Goal: Task Accomplishment & Management: Manage account settings

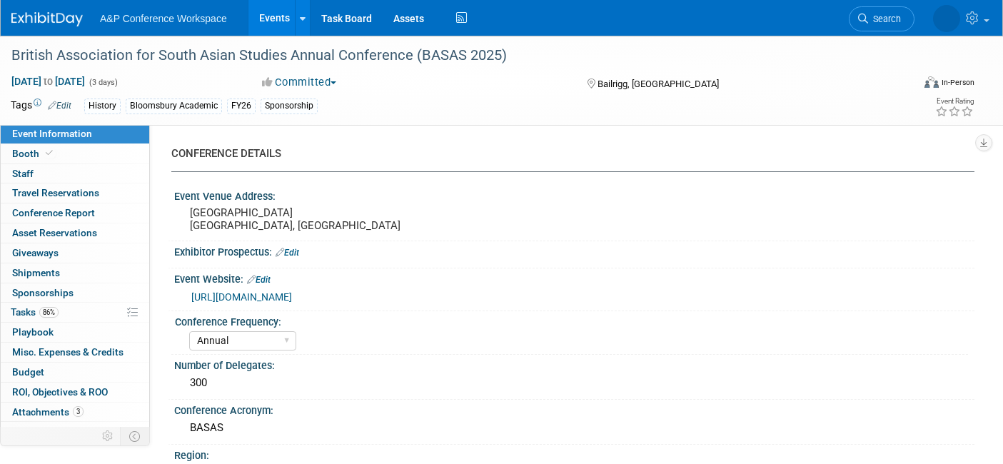
select select "Annual"
select select "Level 3"
select select "Sponsorship"
select select "History"
select select "Bloomsbury Academic"
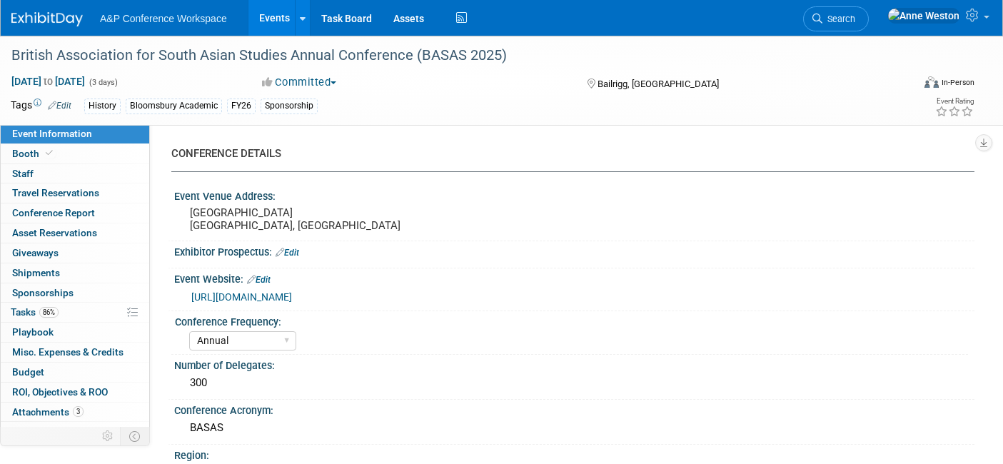
select select "[PERSON_NAME]"
click at [39, 311] on span "86%" at bounding box center [48, 312] width 19 height 11
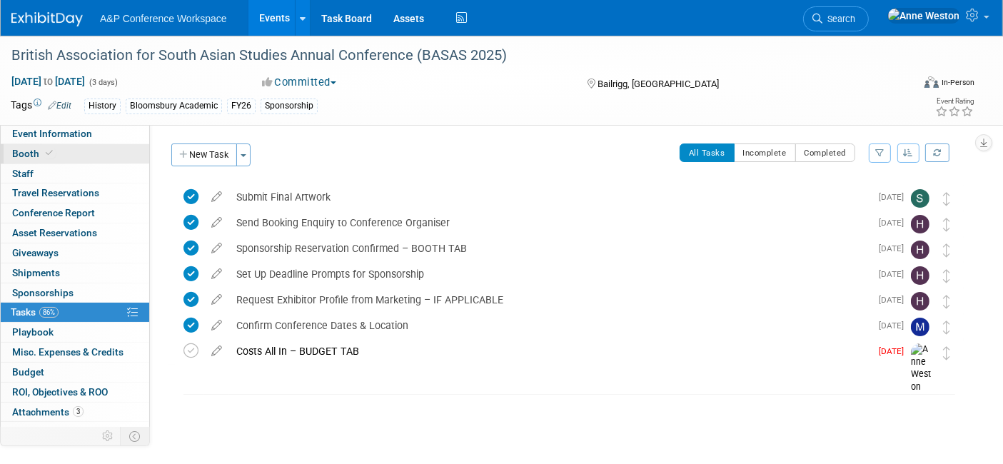
click at [41, 148] on span "Booth" at bounding box center [34, 153] width 44 height 11
select select "COBA"
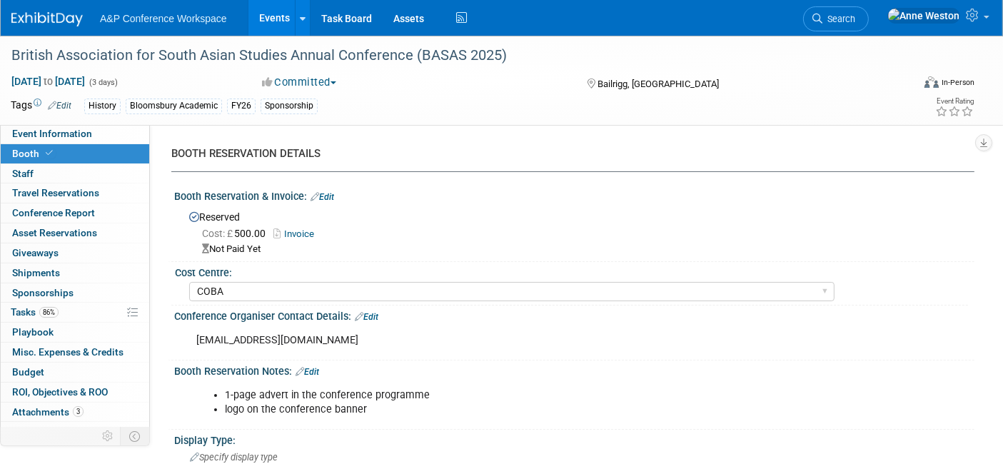
click at [288, 235] on link "Invoice" at bounding box center [297, 233] width 48 height 11
click at [328, 196] on link "Edit" at bounding box center [322, 197] width 24 height 10
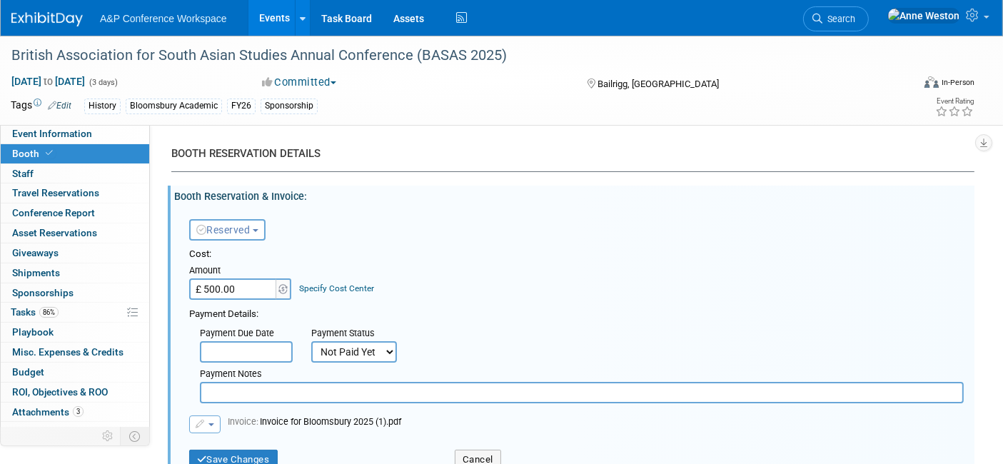
click at [252, 288] on input "£ 500.00" at bounding box center [233, 288] width 89 height 21
type input "£"
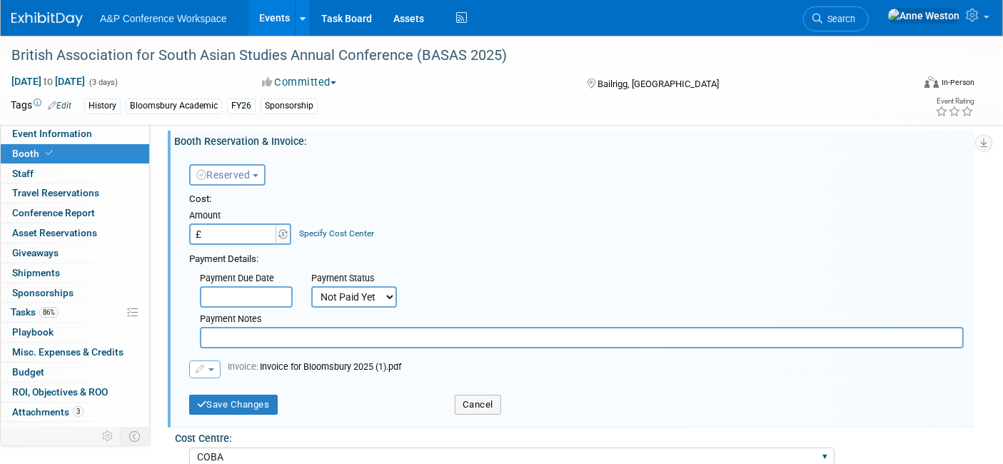
scroll to position [79, 0]
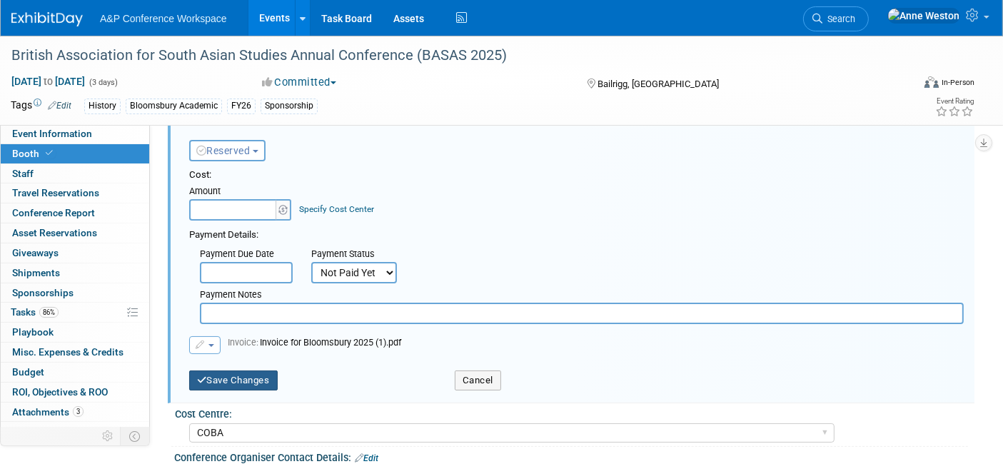
type input "£ 0.00"
click at [243, 386] on button "Save Changes" at bounding box center [233, 380] width 88 height 20
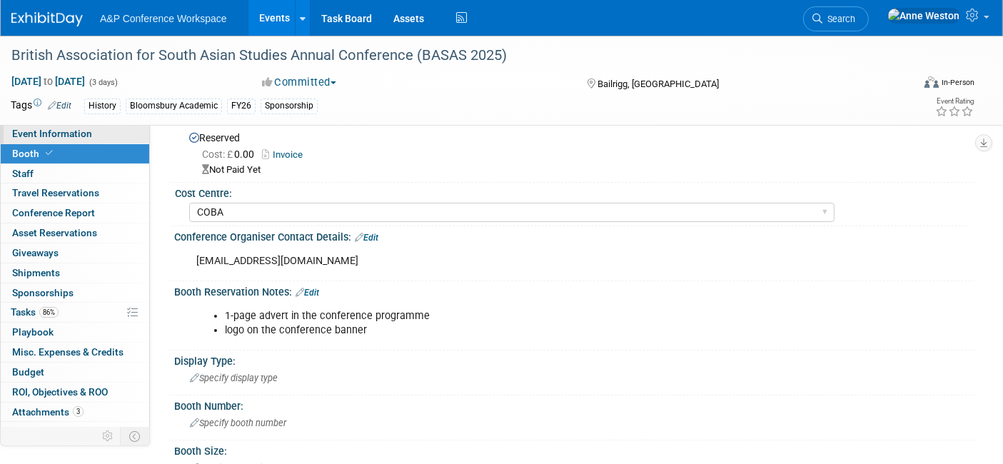
click at [105, 136] on link "Event Information" at bounding box center [75, 133] width 148 height 19
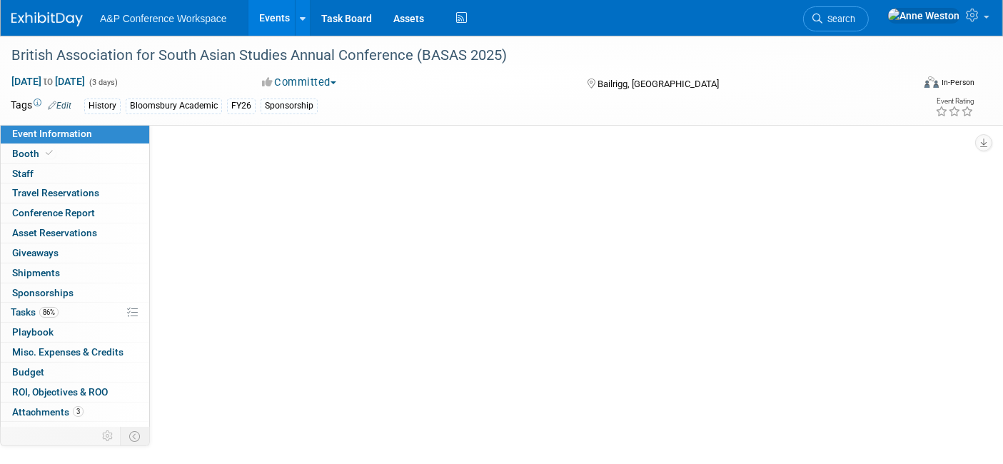
scroll to position [0, 0]
select select "Annual"
select select "Level 3"
select select "Sponsorship"
select select "History"
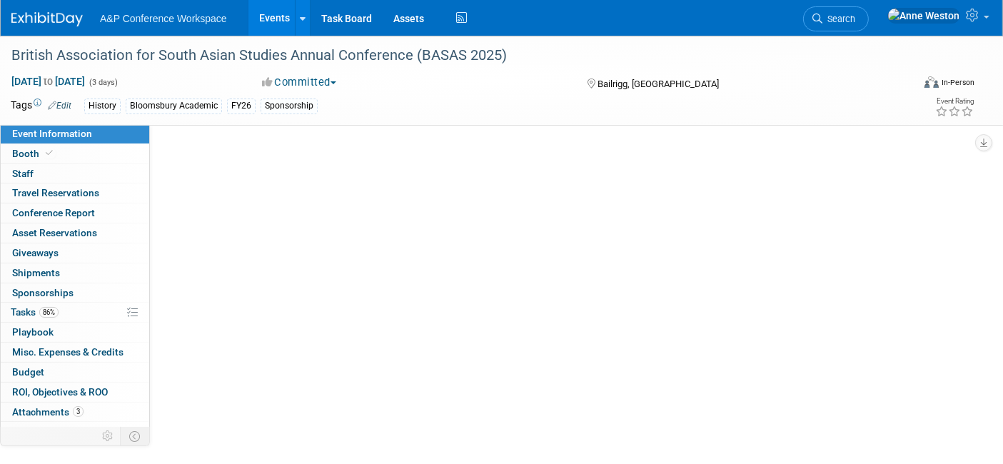
select select "Bloomsbury Academic"
select select "[PERSON_NAME]"
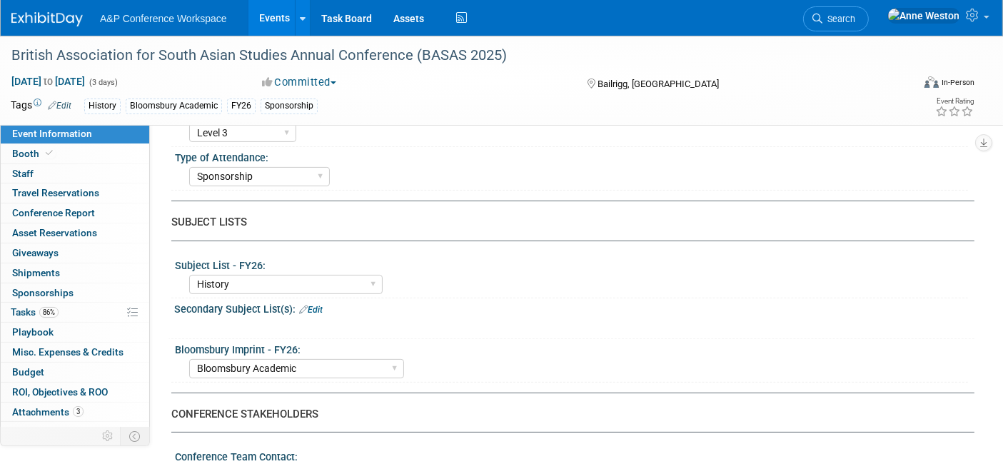
scroll to position [396, 0]
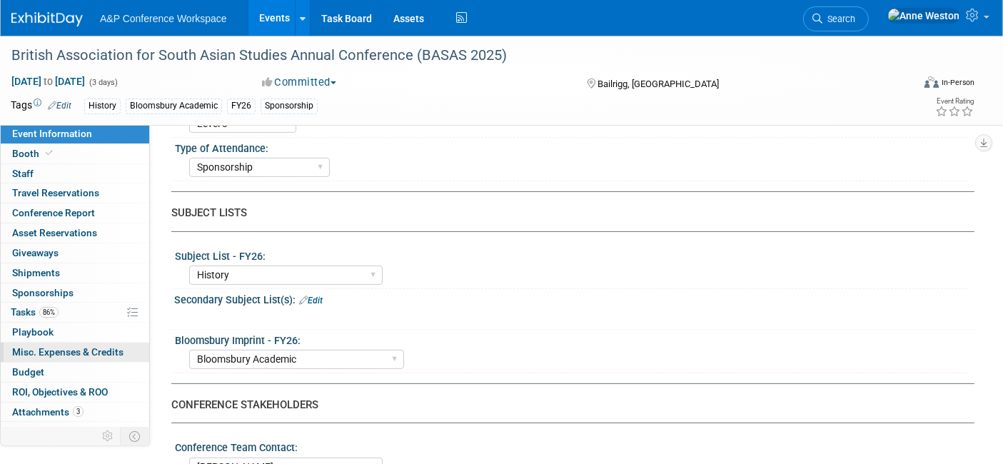
click at [46, 349] on span "Misc. Expenses & Credits 0" at bounding box center [67, 351] width 111 height 11
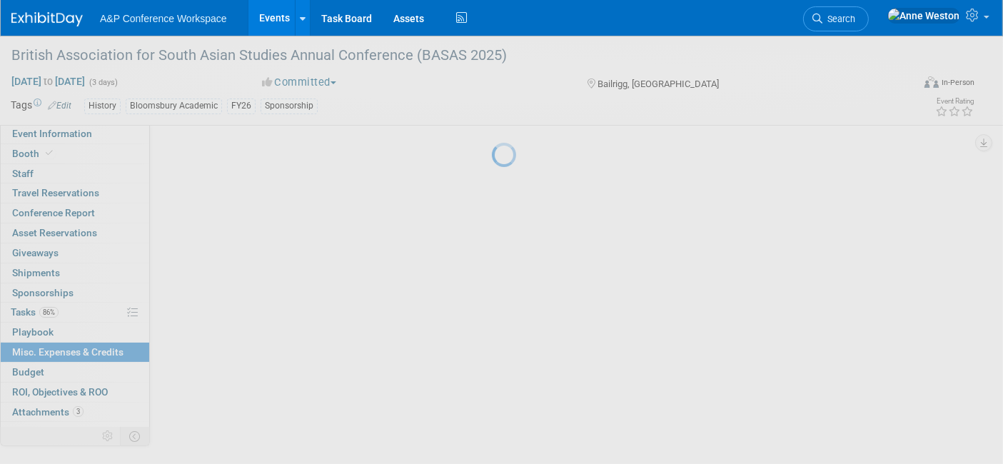
scroll to position [0, 0]
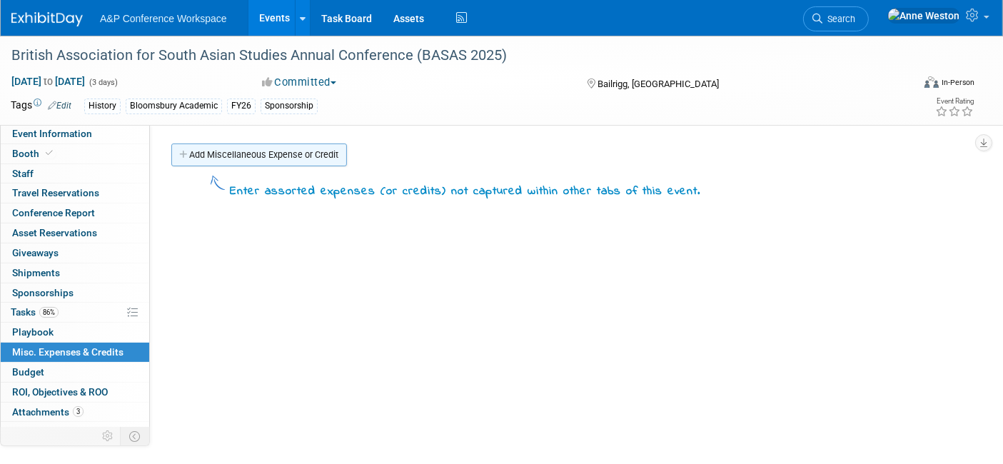
click at [247, 151] on link "Add Miscellaneous Expense or Credit" at bounding box center [259, 154] width 176 height 23
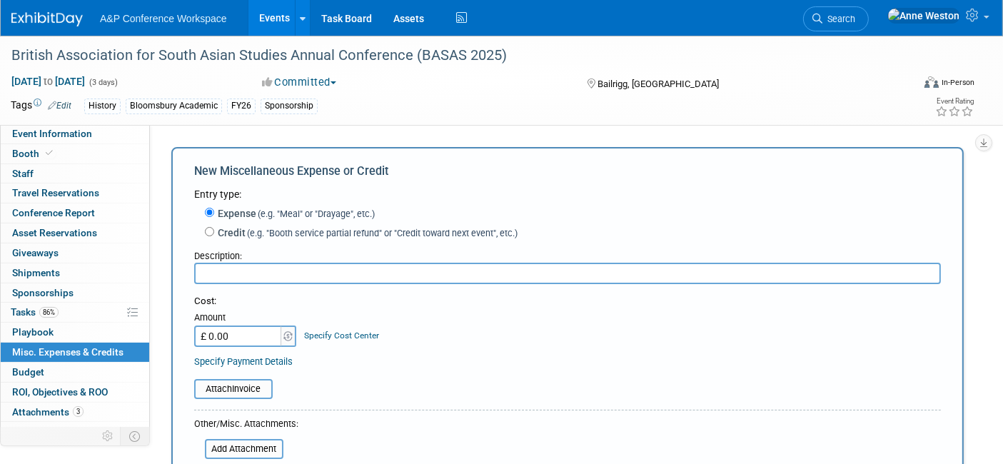
click at [271, 270] on input "text" at bounding box center [567, 273] width 746 height 21
type input "Sponsorship Fee"
click at [239, 337] on input "£ 0.00" at bounding box center [238, 335] width 89 height 21
type input "£ 500.00"
click at [504, 351] on div "Cost: Amount £ 500.00 Specify Cost Center Cost Center -- Not Specified -- ACE-E…" at bounding box center [567, 331] width 746 height 73
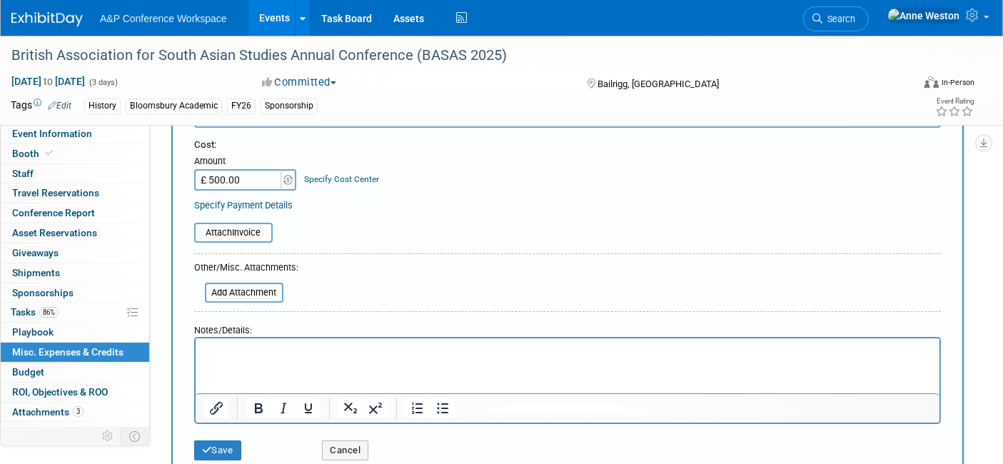
scroll to position [238, 0]
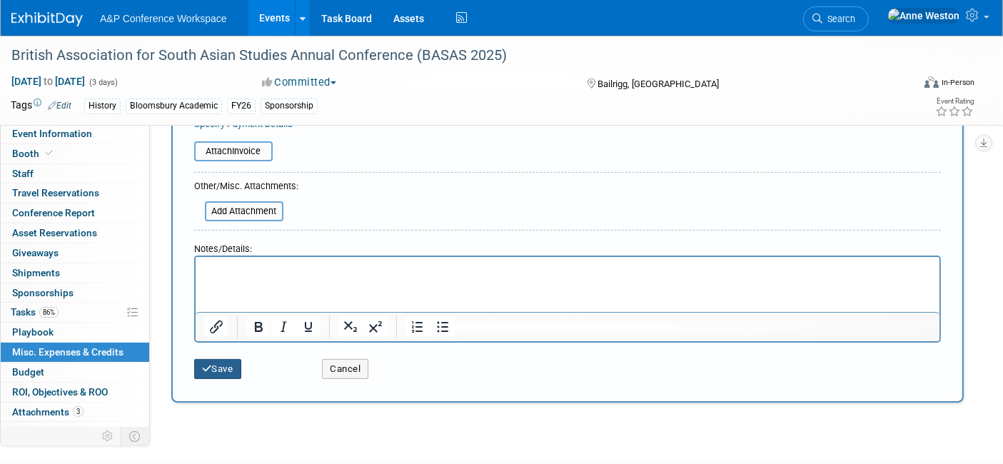
click at [210, 365] on icon "submit" at bounding box center [207, 368] width 10 height 9
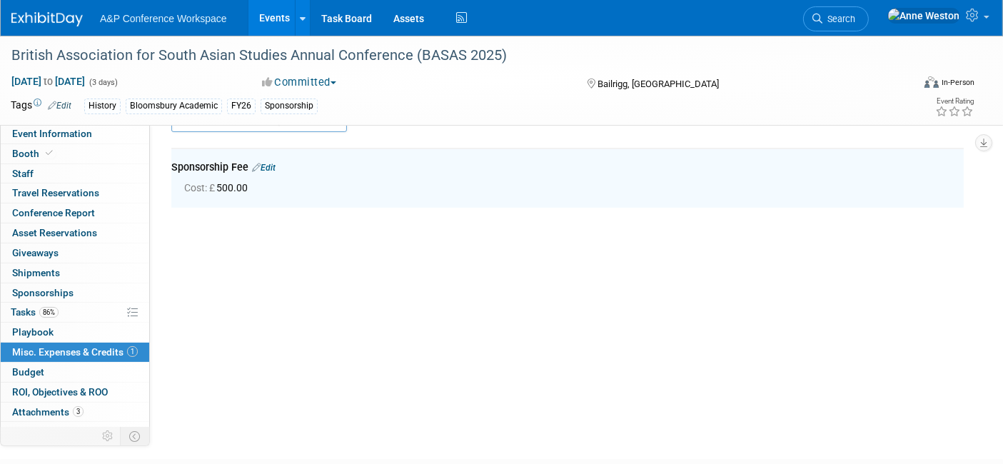
scroll to position [30, 0]
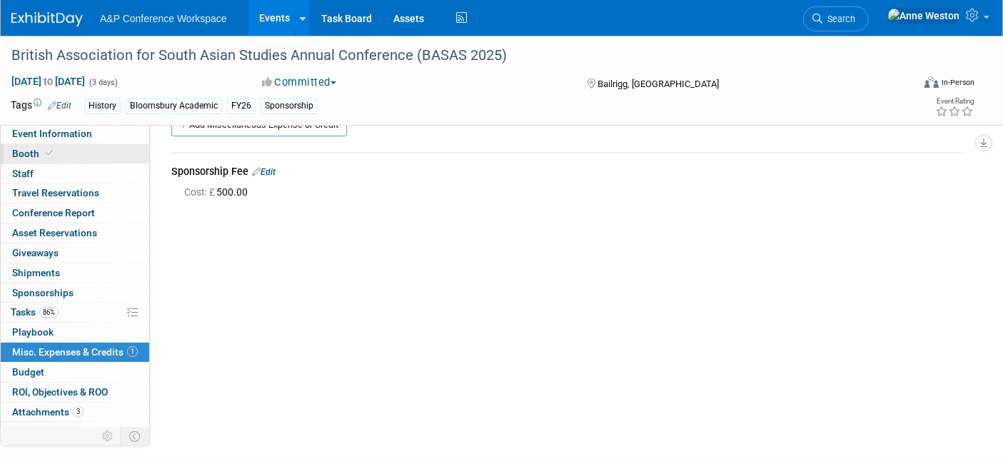
click at [76, 156] on link "Booth" at bounding box center [75, 153] width 148 height 19
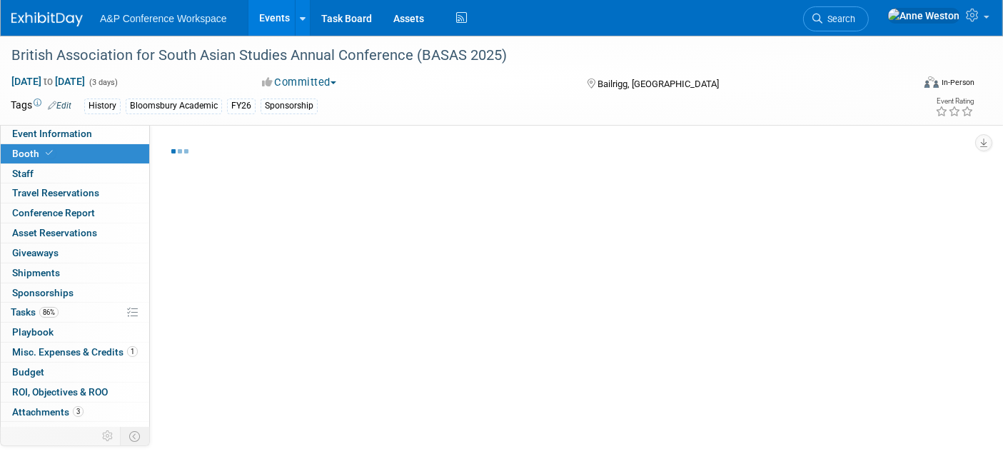
select select "COBA"
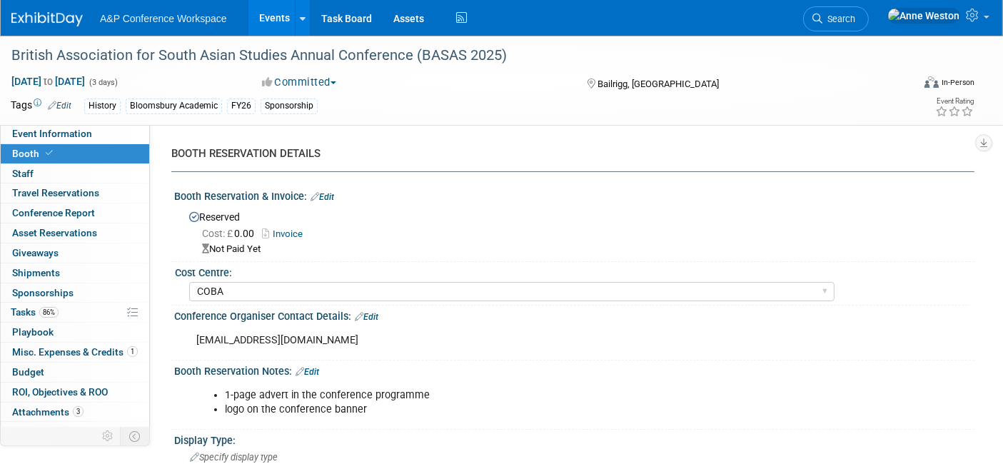
click at [326, 191] on div "Booth Reservation & Invoice: Edit" at bounding box center [574, 195] width 800 height 19
click at [328, 201] on link "Edit" at bounding box center [322, 197] width 24 height 10
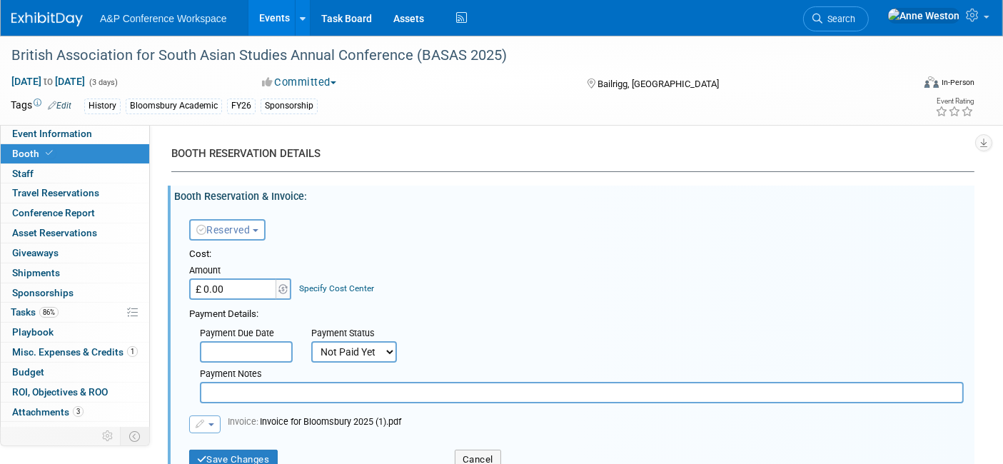
click at [340, 356] on select "Not Paid Yet Partially Paid Paid in Full" at bounding box center [354, 351] width 86 height 21
select select "0"
click at [311, 341] on select "Not Paid Yet Partially Paid Paid in Full" at bounding box center [354, 351] width 86 height 21
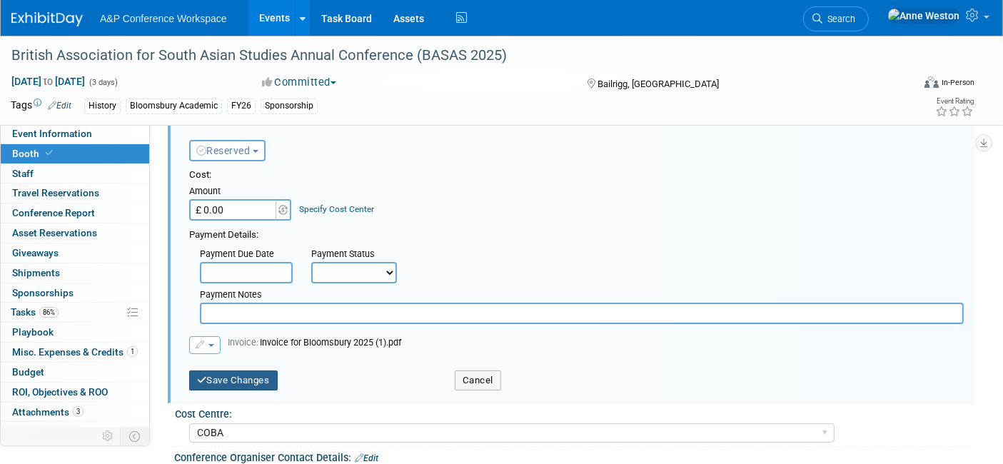
click at [240, 378] on button "Save Changes" at bounding box center [233, 380] width 88 height 20
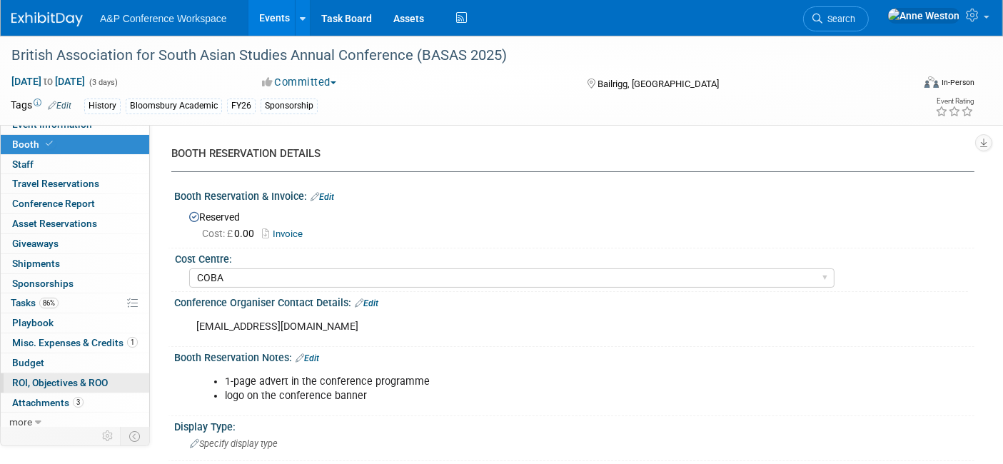
scroll to position [12, 0]
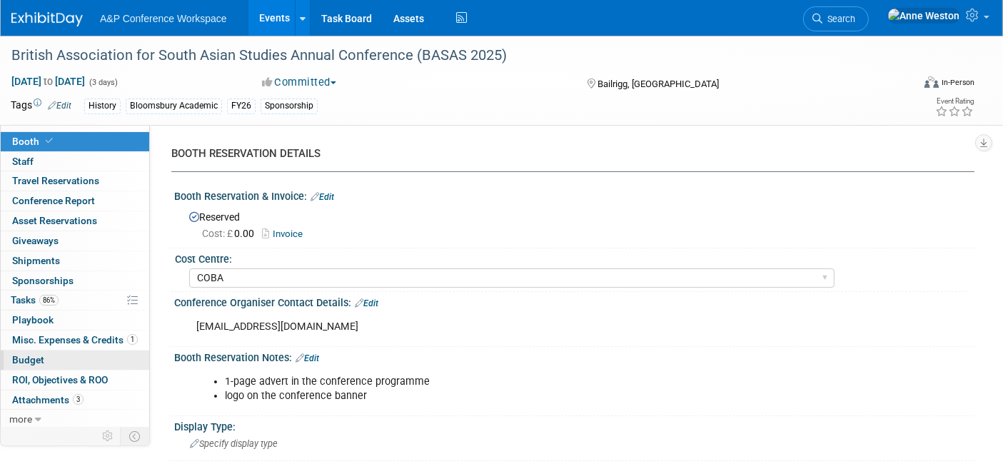
click at [59, 355] on link "Budget" at bounding box center [75, 359] width 148 height 19
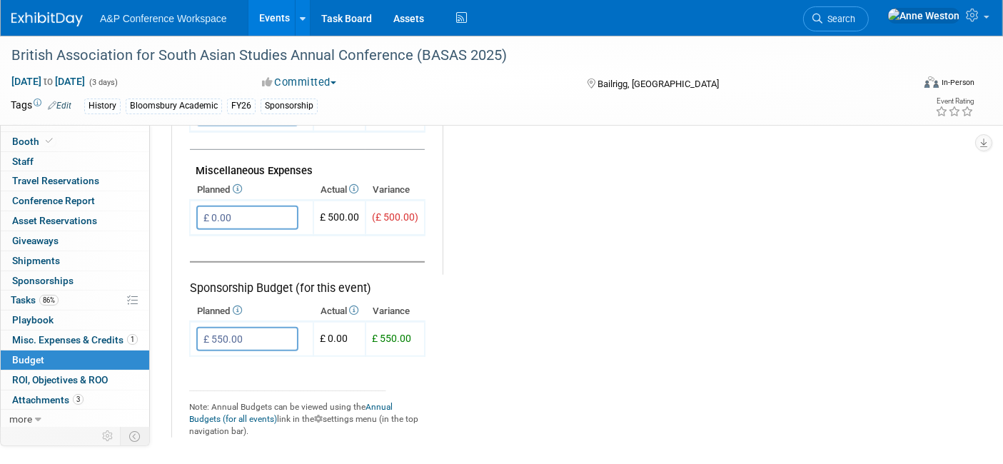
scroll to position [872, 0]
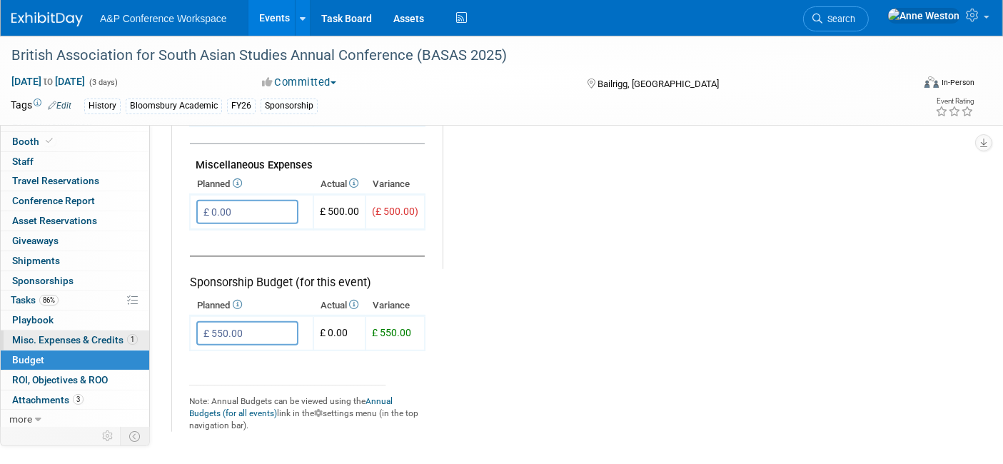
click at [78, 337] on span "Misc. Expenses & Credits 1" at bounding box center [75, 339] width 126 height 11
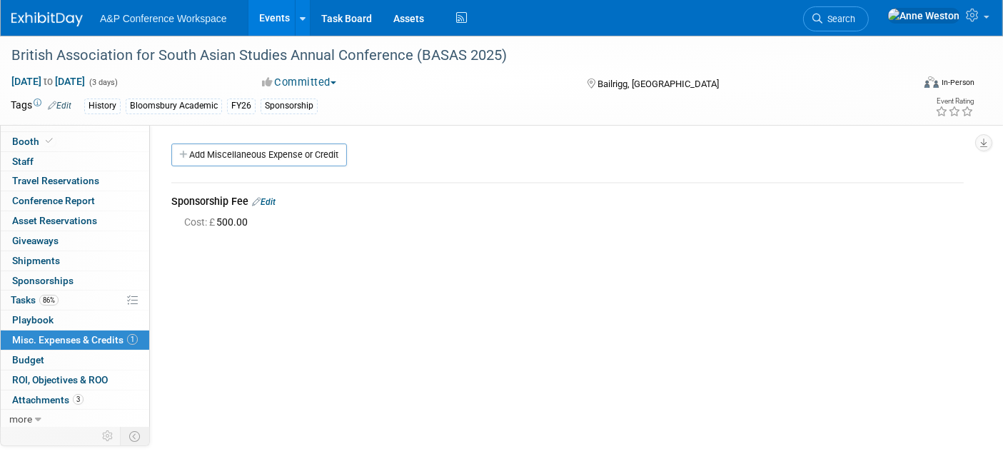
click at [270, 205] on link "Edit" at bounding box center [264, 202] width 24 height 10
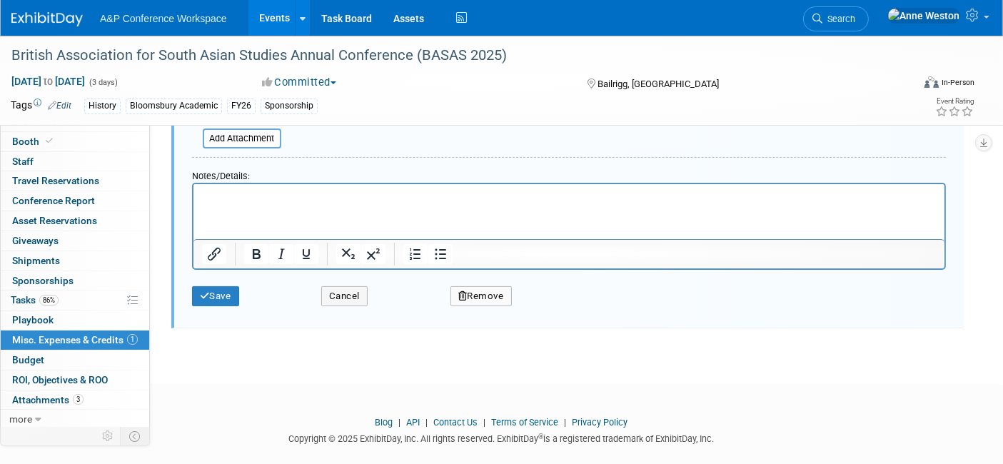
scroll to position [336, 0]
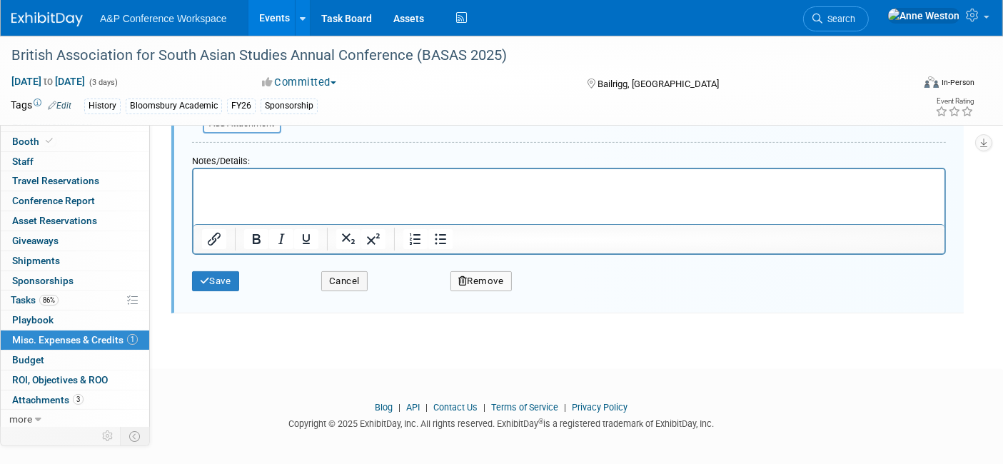
click at [472, 280] on button "Remove" at bounding box center [480, 281] width 61 height 20
click at [566, 290] on link "Yes" at bounding box center [559, 293] width 41 height 23
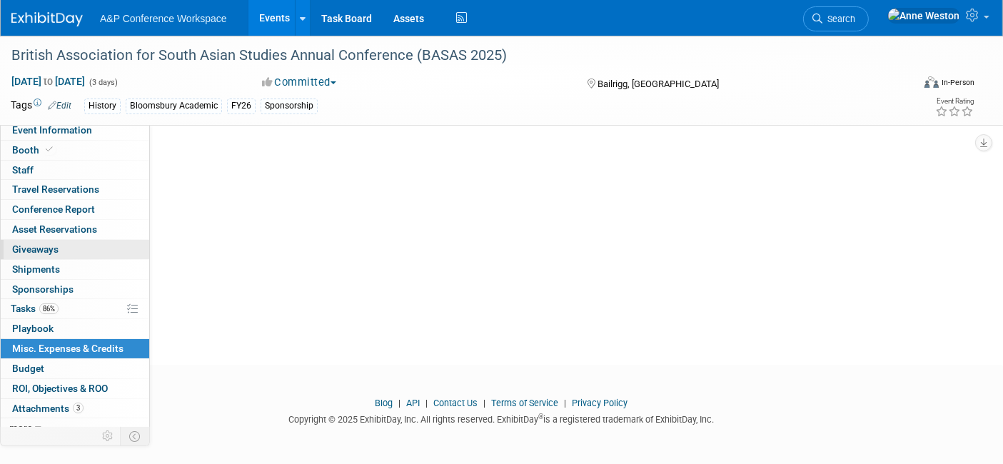
scroll to position [0, 0]
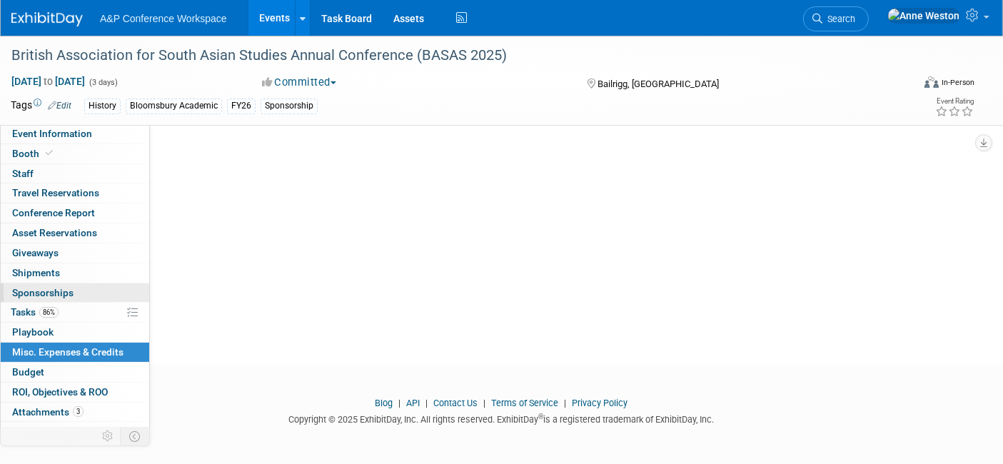
click at [83, 290] on link "0 Sponsorships 0" at bounding box center [75, 292] width 148 height 19
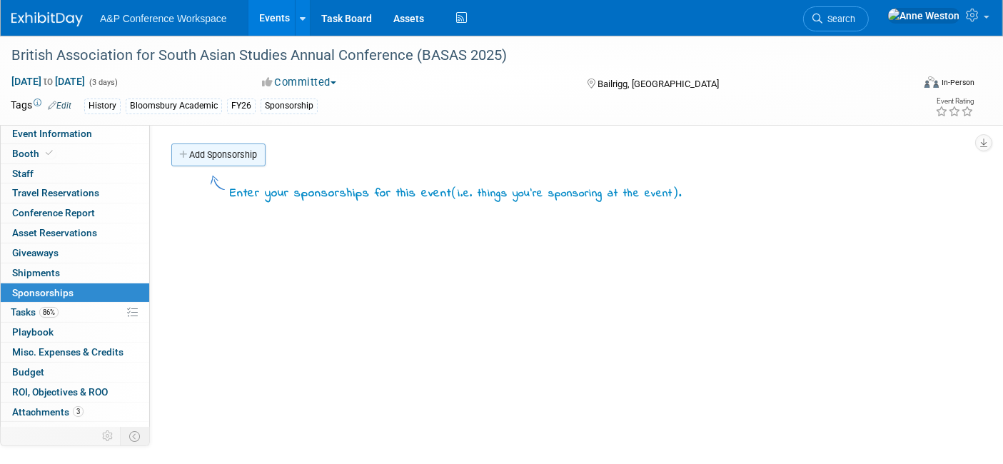
click at [204, 153] on link "Add Sponsorship" at bounding box center [218, 154] width 94 height 23
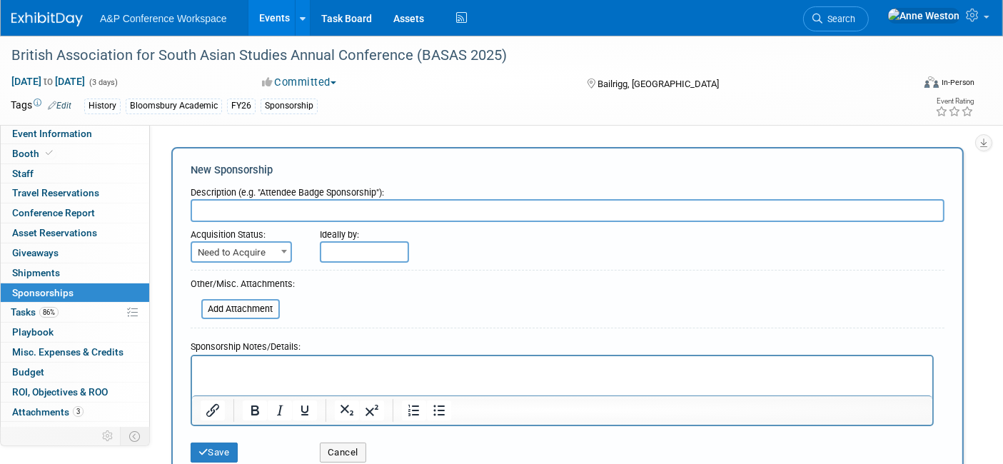
click at [267, 210] on input "text" at bounding box center [567, 210] width 753 height 23
type input "Sponsorship Fee"
click at [220, 253] on span "Need to Acquire" at bounding box center [241, 253] width 98 height 20
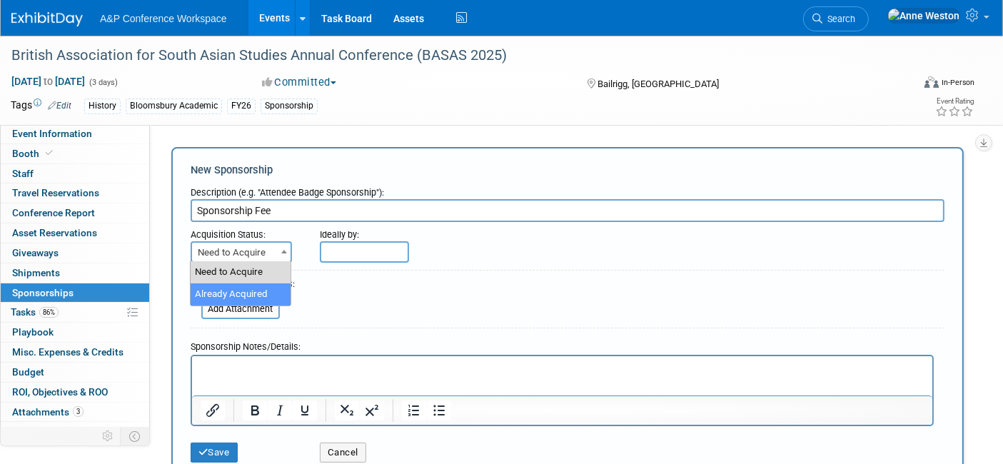
select select "2"
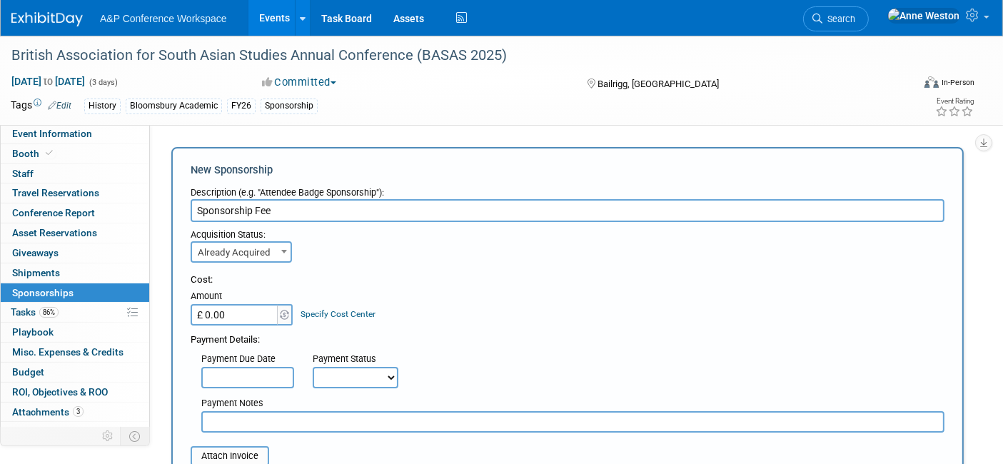
click at [243, 318] on input "£ 0.00" at bounding box center [235, 314] width 89 height 21
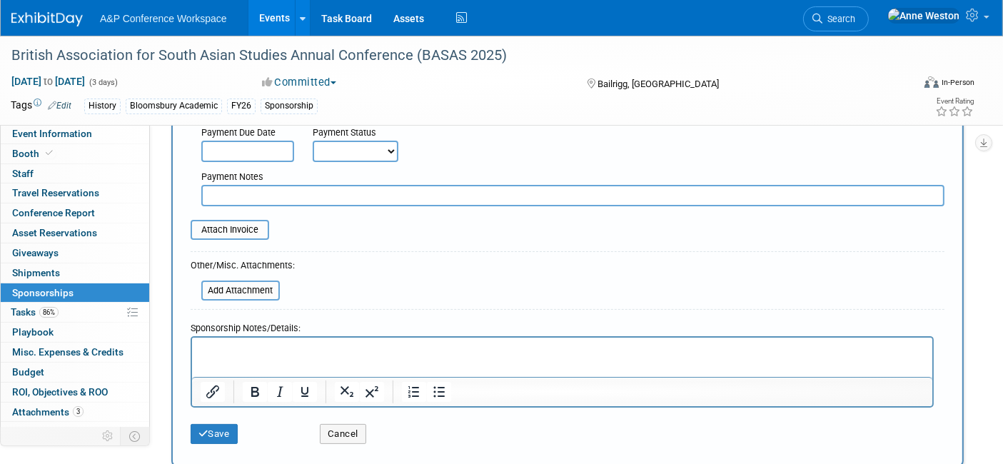
scroll to position [317, 0]
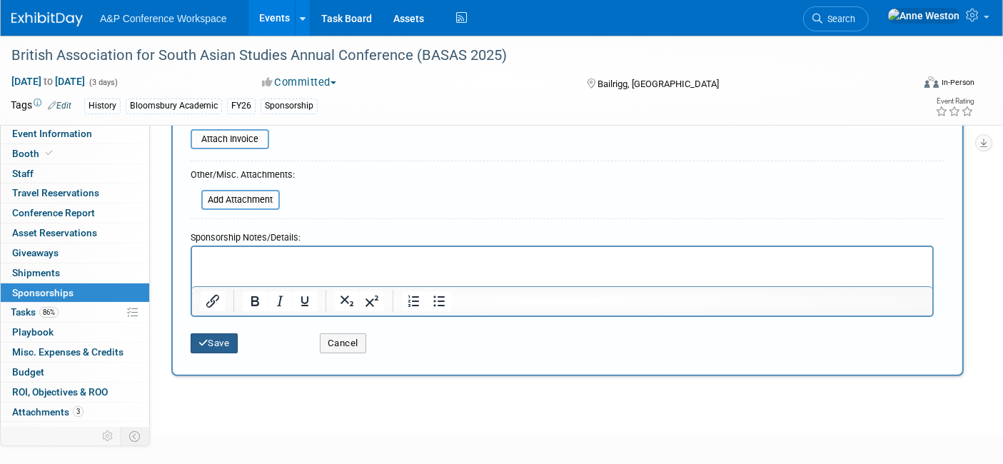
type input "£ 500.00"
click at [212, 336] on button "Save" at bounding box center [214, 343] width 47 height 20
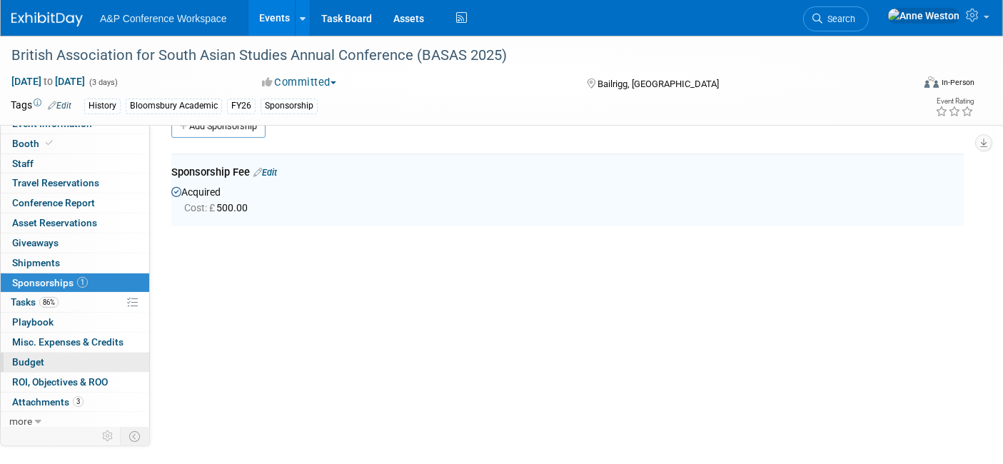
scroll to position [12, 0]
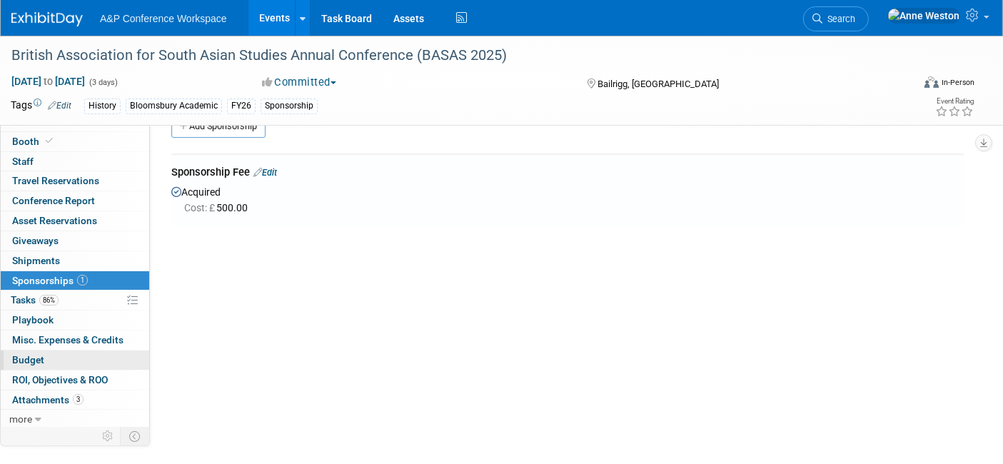
click at [49, 364] on link "Budget" at bounding box center [75, 359] width 148 height 19
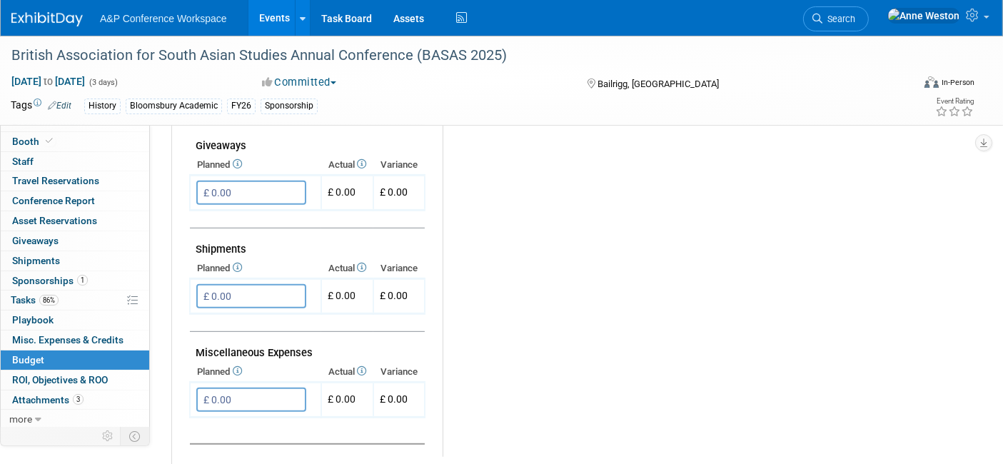
scroll to position [427, 0]
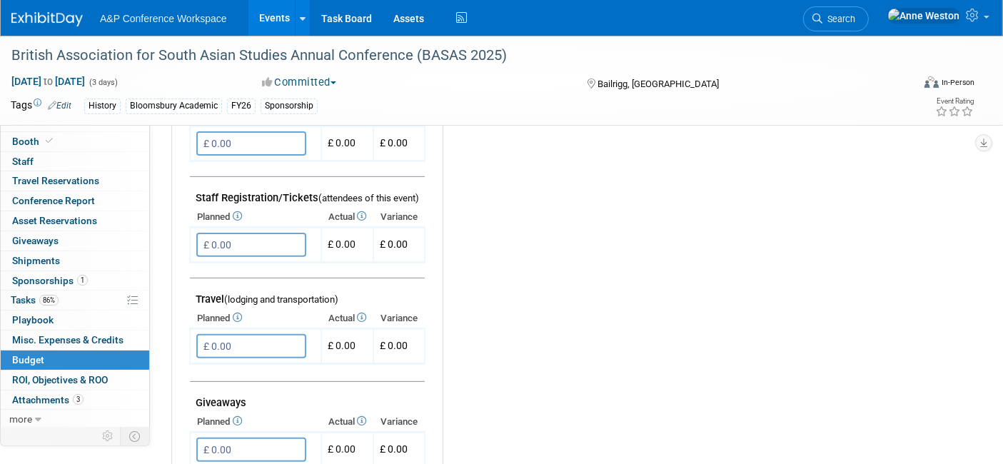
click at [318, 86] on button "Committed" at bounding box center [299, 82] width 85 height 15
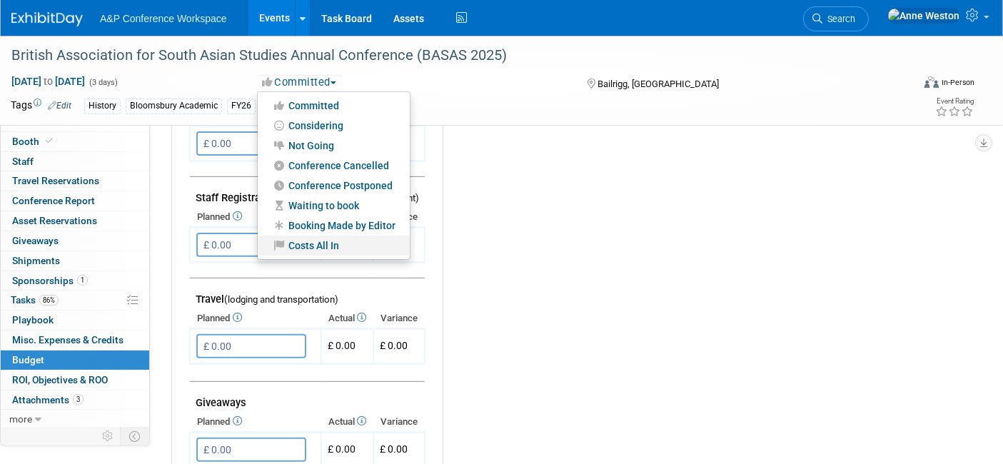
click at [318, 241] on link "Costs All In" at bounding box center [334, 245] width 152 height 20
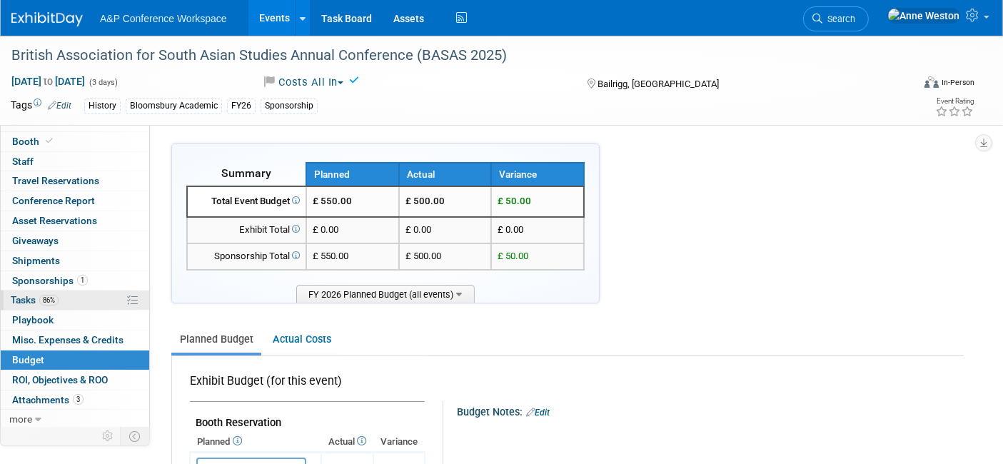
click at [39, 296] on span "Tasks 86%" at bounding box center [35, 299] width 48 height 11
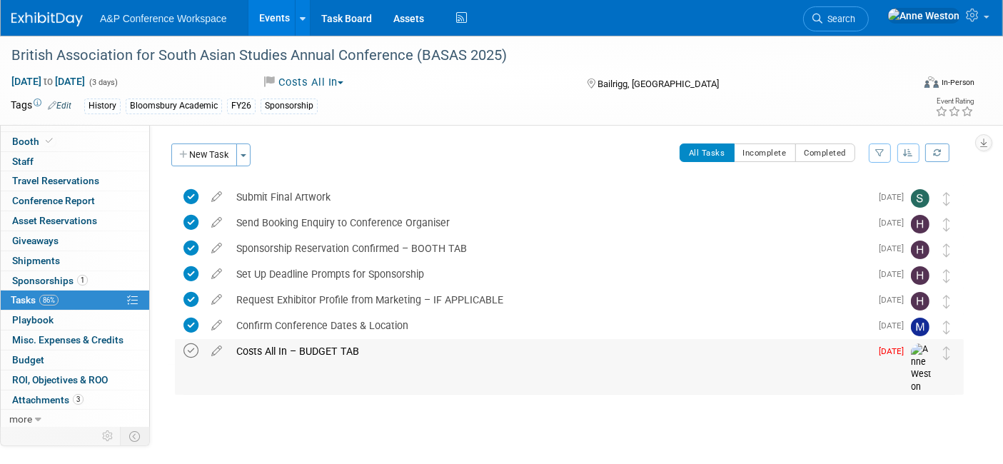
click at [191, 351] on icon at bounding box center [190, 350] width 15 height 15
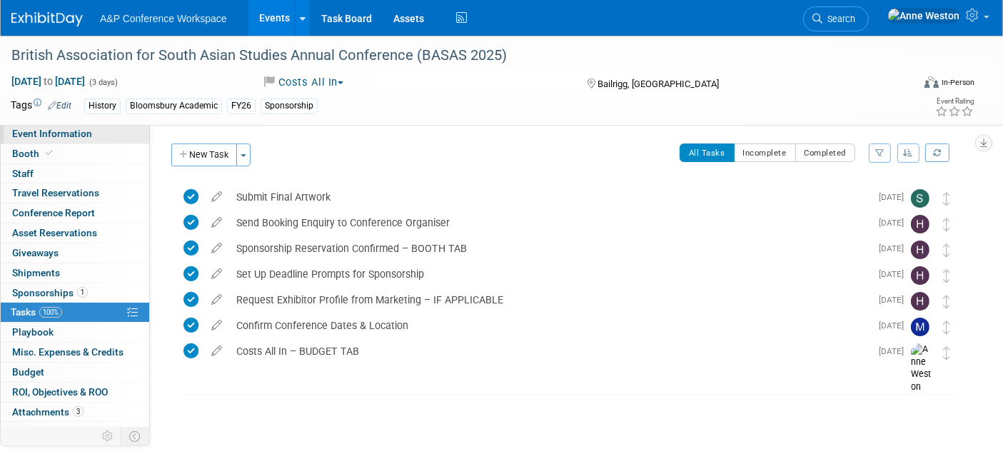
click at [46, 133] on span "Event Information" at bounding box center [52, 133] width 80 height 11
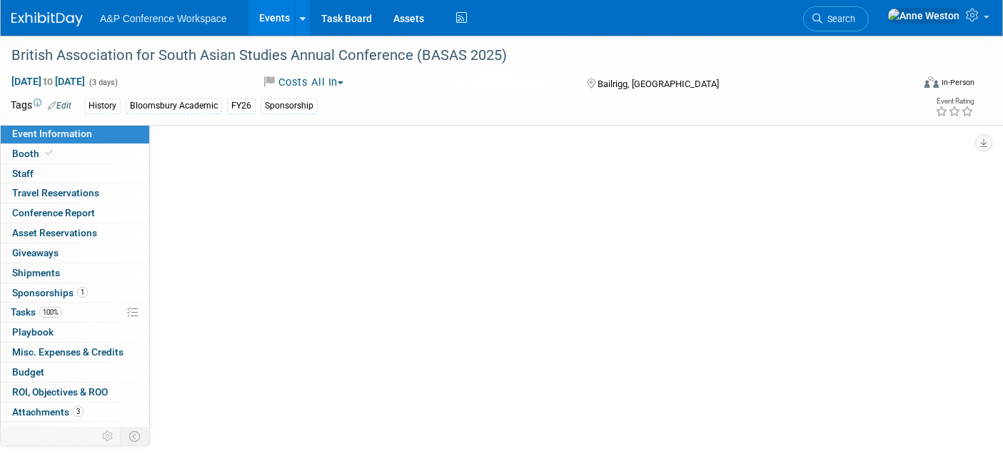
select select "Annual"
select select "Level 3"
select select "Sponsorship"
select select "History"
select select "Bloomsbury Academic"
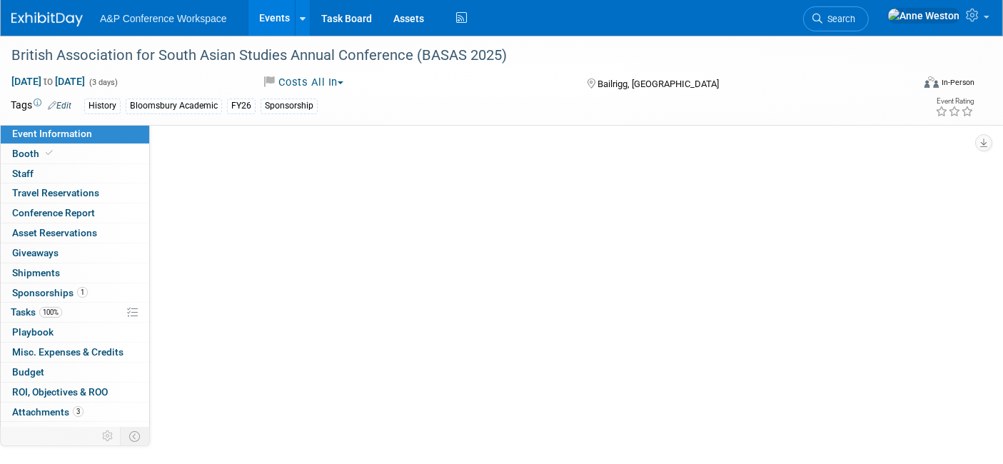
select select "[PERSON_NAME]"
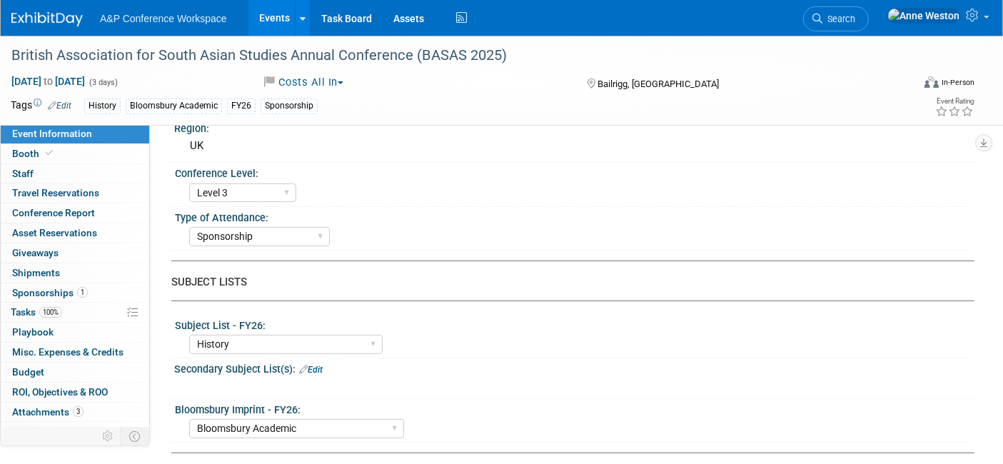
scroll to position [317, 0]
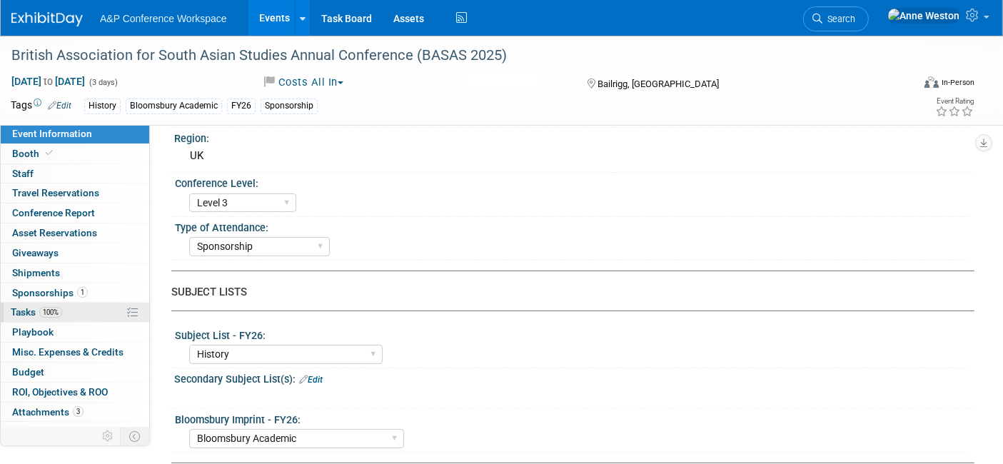
click at [91, 304] on link "100% Tasks 100%" at bounding box center [75, 312] width 148 height 19
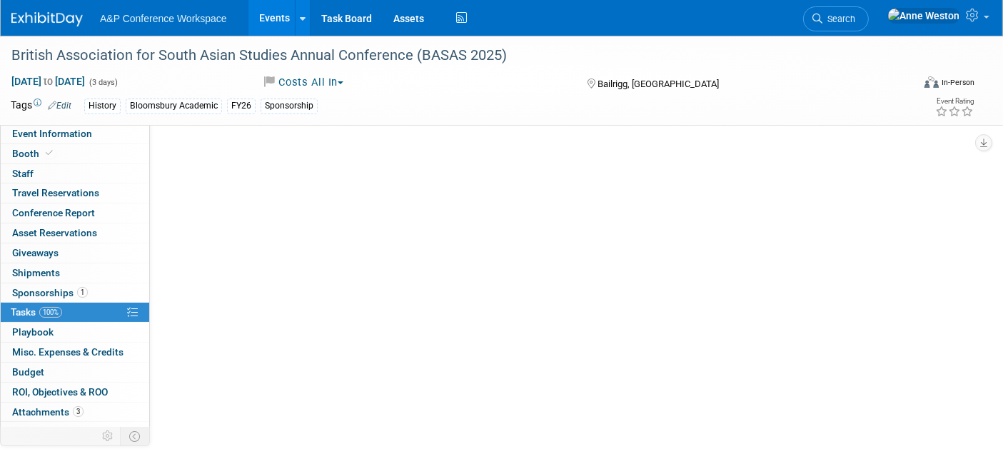
scroll to position [0, 0]
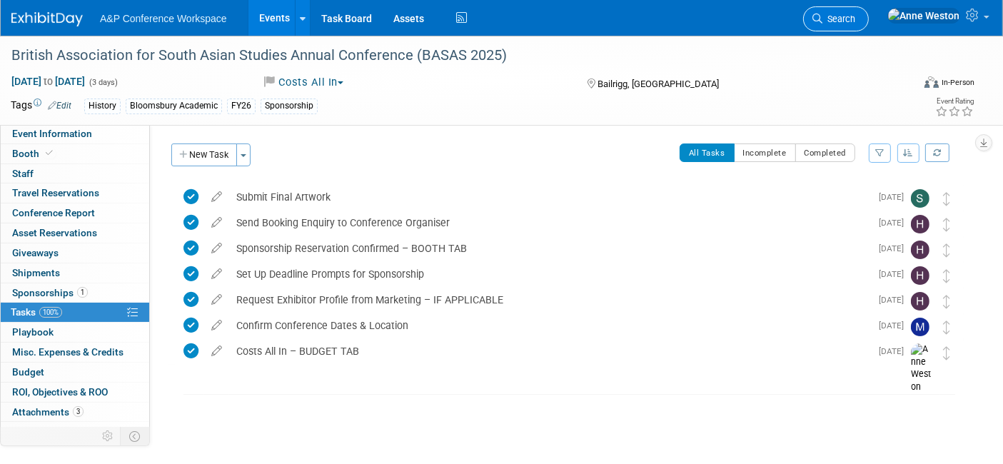
click at [855, 17] on span "Search" at bounding box center [838, 19] width 33 height 11
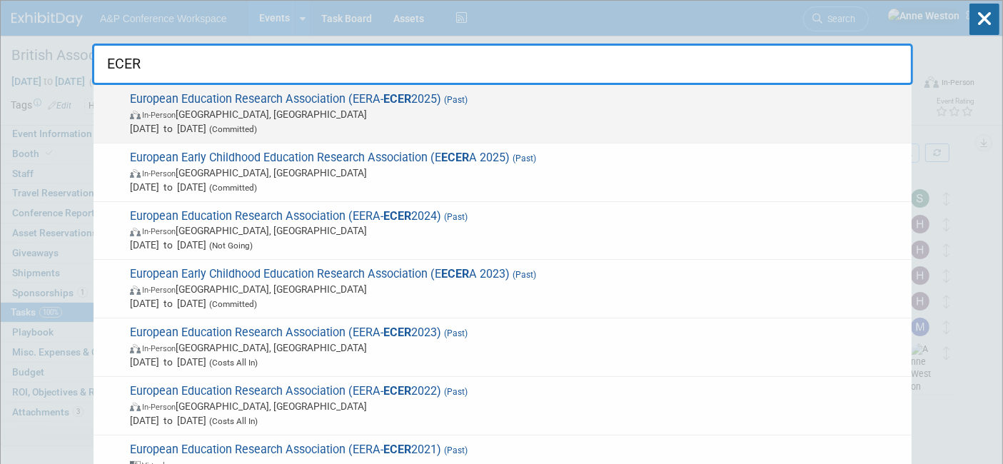
type input "ECER"
click at [212, 98] on span "European Education Research Association (EERA- ECER 2025) (Past) In-Person Belg…" at bounding box center [515, 114] width 778 height 44
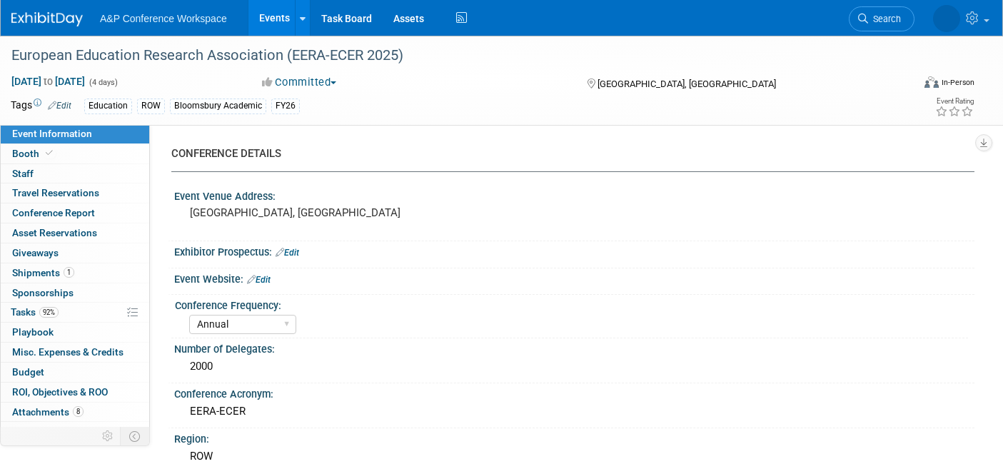
select select "Annual"
select select "Level 2"
select select "In-Person Booth"
select select "Education"
select select "Bloomsbury Academic"
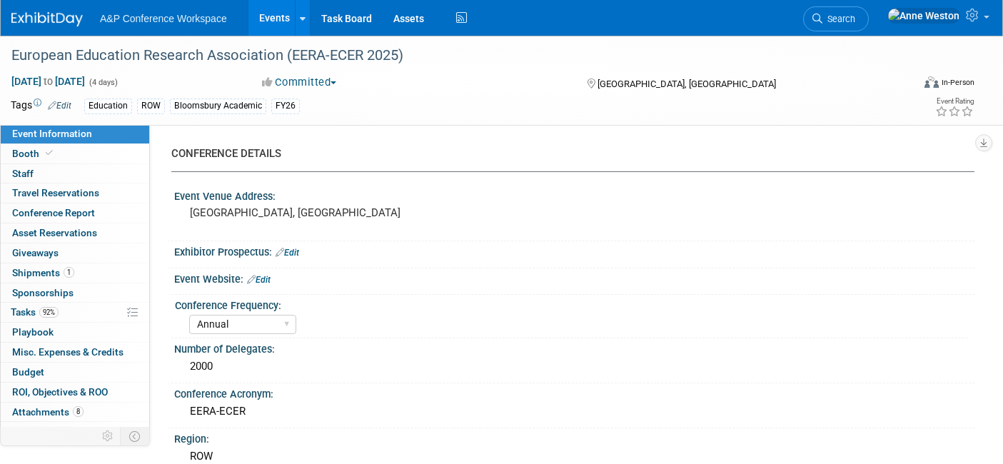
select select "[PERSON_NAME]"
select select "Networking/Commissioning"
click at [75, 158] on link "Booth" at bounding box center [75, 153] width 148 height 19
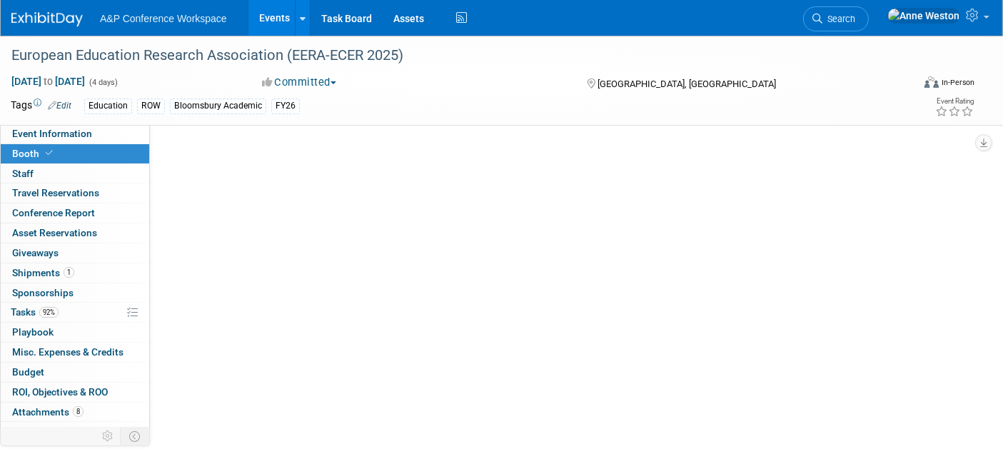
select select "COBA"
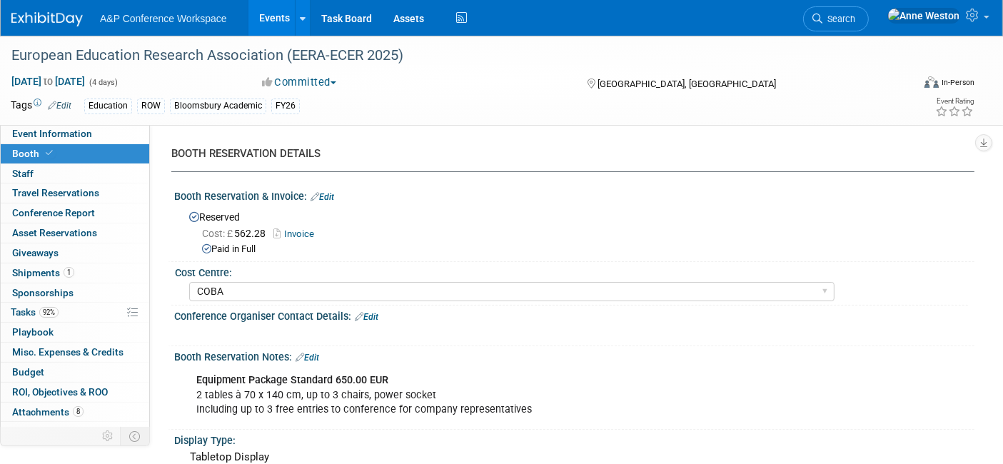
click at [305, 231] on link "Invoice" at bounding box center [297, 233] width 48 height 11
click at [44, 370] on link "Budget" at bounding box center [75, 371] width 148 height 19
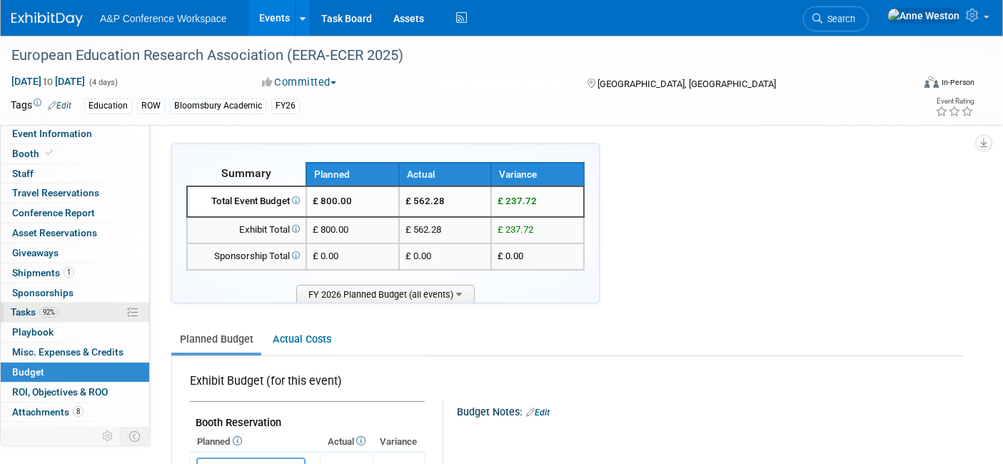
click at [37, 313] on span "Tasks 92%" at bounding box center [35, 311] width 48 height 11
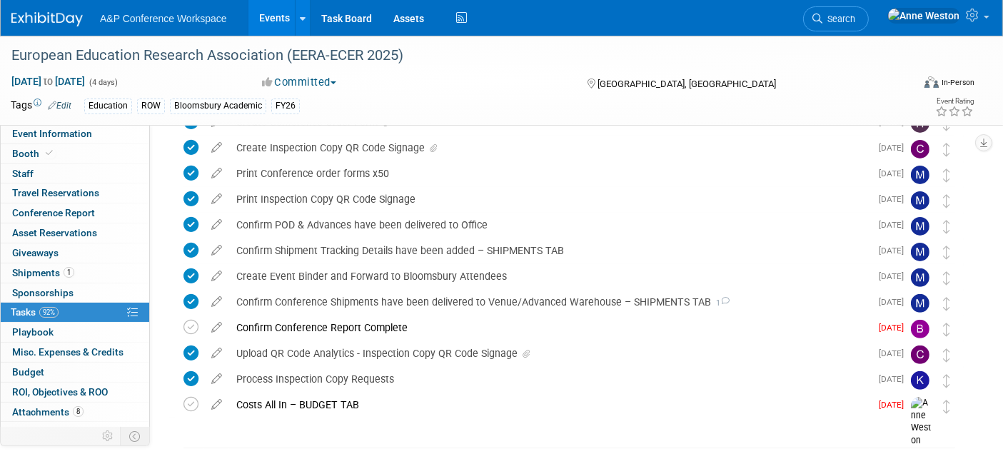
scroll to position [450, 0]
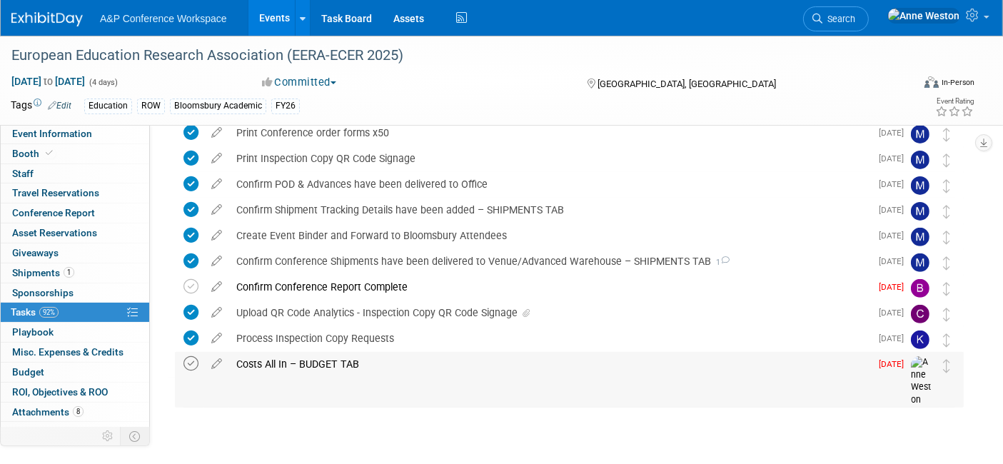
click at [191, 360] on icon at bounding box center [190, 363] width 15 height 15
click at [855, 14] on span "Search" at bounding box center [838, 19] width 33 height 11
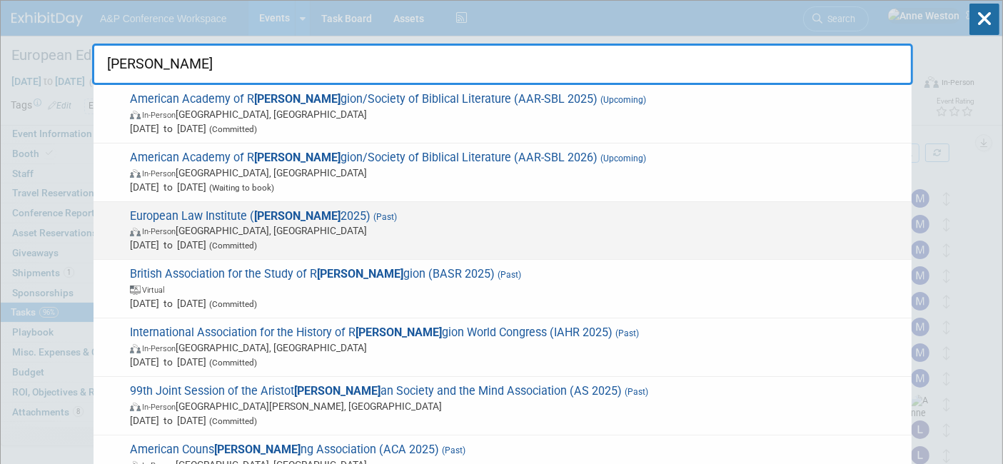
click at [286, 209] on span "European Law Institute ( ELI 2025) (Past) In-Person Vienna, Austria Sep 22, 202…" at bounding box center [515, 231] width 778 height 44
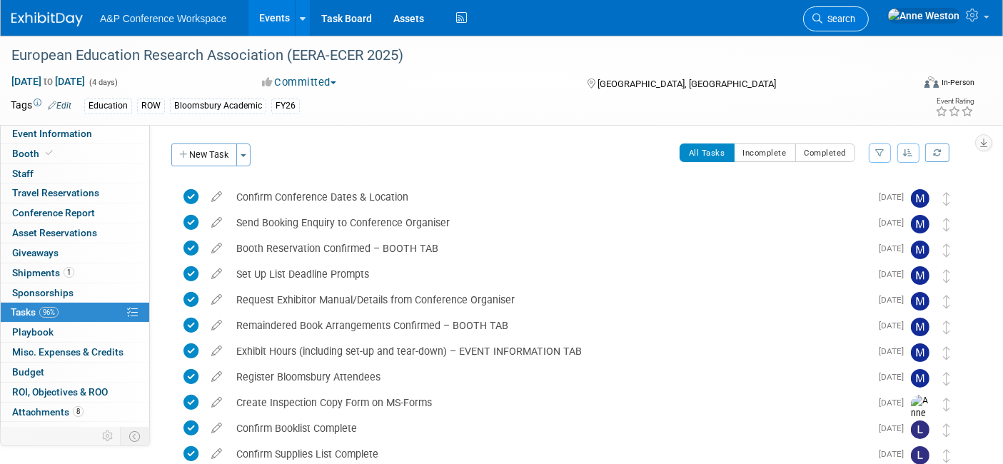
click at [868, 9] on link "Search" at bounding box center [836, 18] width 66 height 25
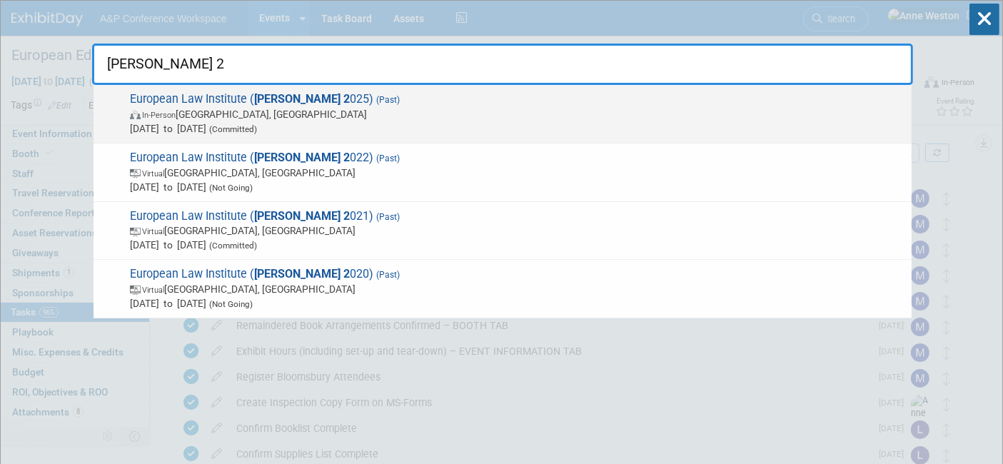
type input "eli 2"
click at [208, 110] on span "In-Person Vienna, Austria" at bounding box center [517, 114] width 774 height 14
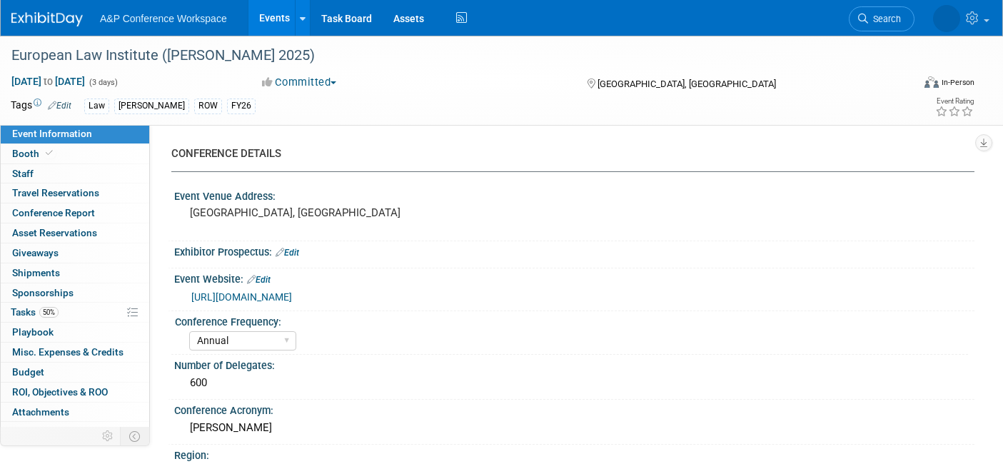
select select "Annual"
select select "Level 3"
select select "Program Advert"
select select "Law"
select select "[PERSON_NAME] Publishing"
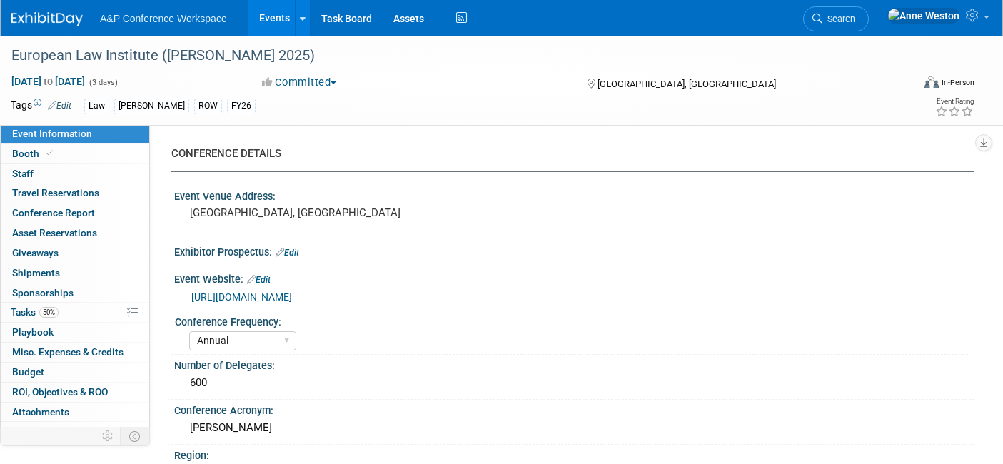
select select "Organised by [PERSON_NAME]"
select select "Ros Jubber"
click at [43, 156] on span at bounding box center [49, 153] width 13 height 11
select select "[PERSON_NAME]"
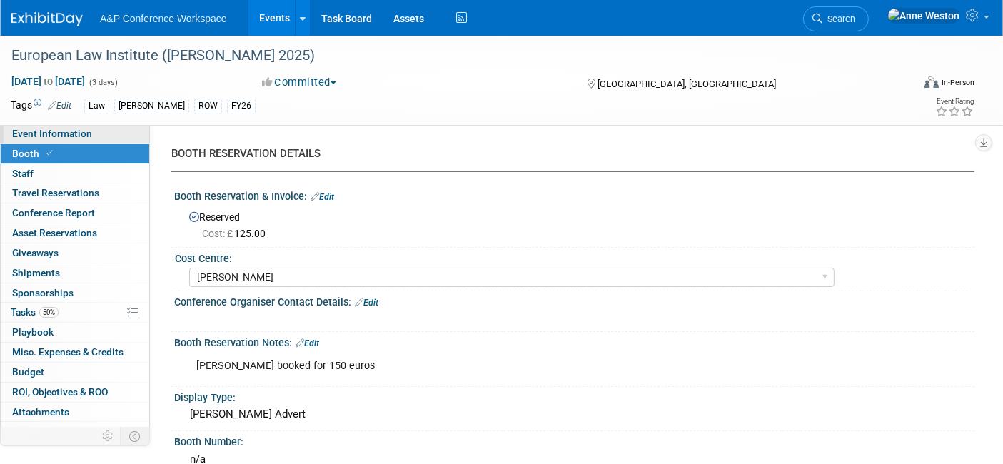
click at [69, 133] on span "Event Information" at bounding box center [52, 133] width 80 height 11
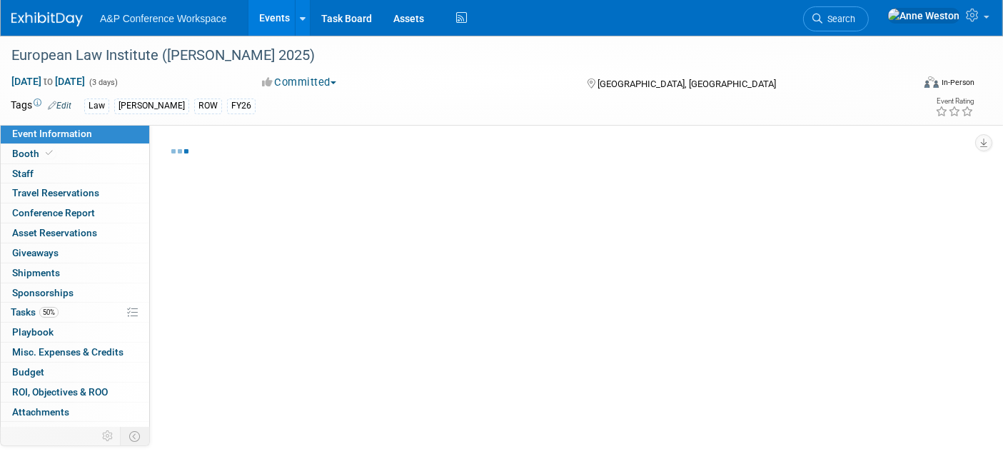
select select "Annual"
select select "Level 3"
select select "Program Advert"
select select "Law"
select select "[PERSON_NAME] Publishing"
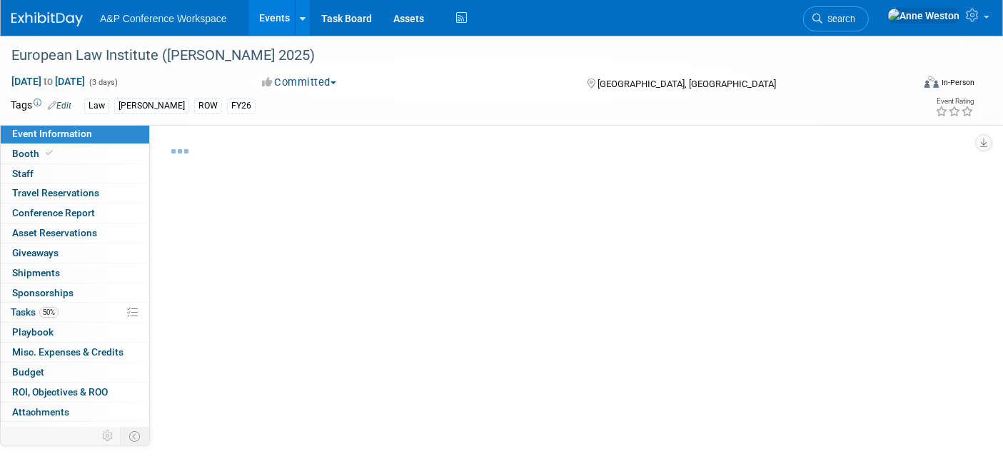
select select "Organised by [PERSON_NAME]"
select select "Ros Jubber"
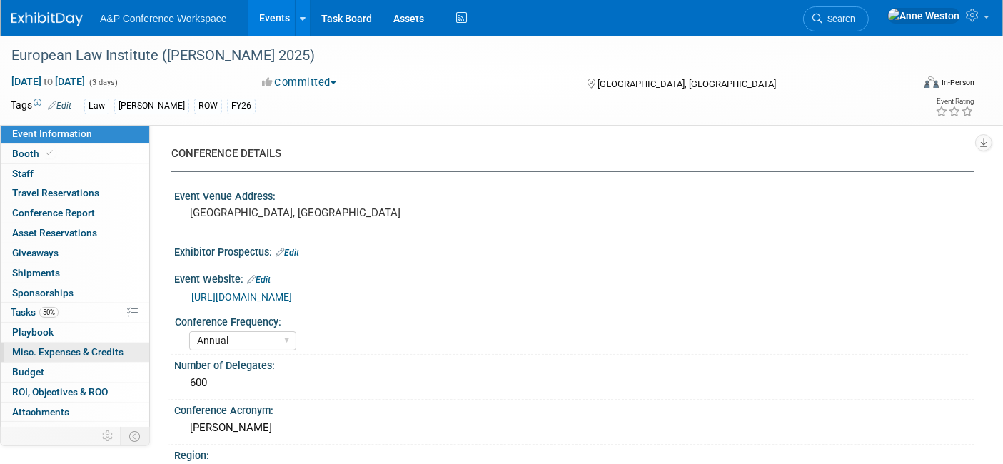
click at [64, 346] on span "Misc. Expenses & Credits 0" at bounding box center [67, 351] width 111 height 11
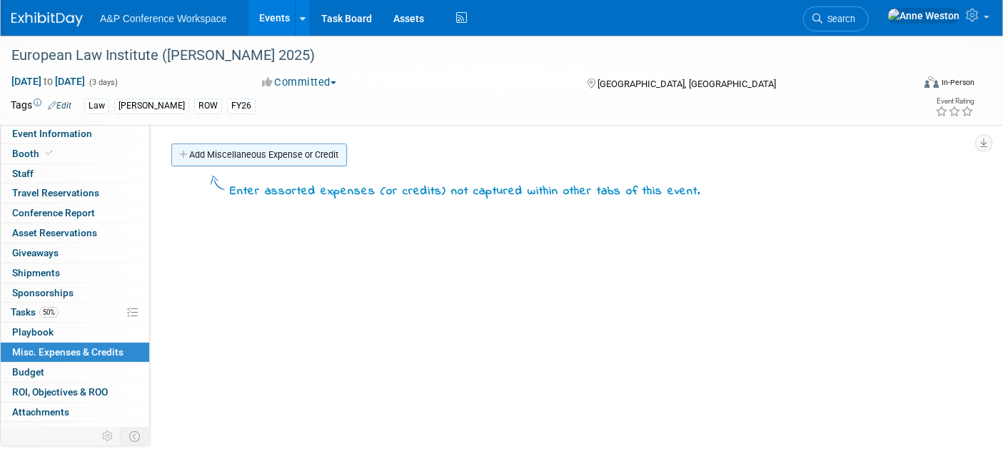
click at [274, 156] on link "Add Miscellaneous Expense or Credit" at bounding box center [259, 154] width 176 height 23
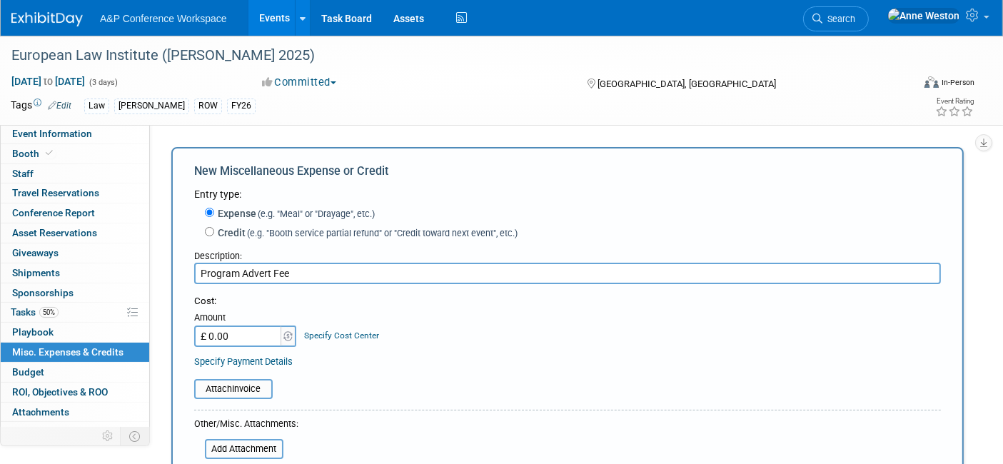
type input "Program Advert Fee"
click at [238, 335] on input "£ 0.00" at bounding box center [238, 335] width 89 height 21
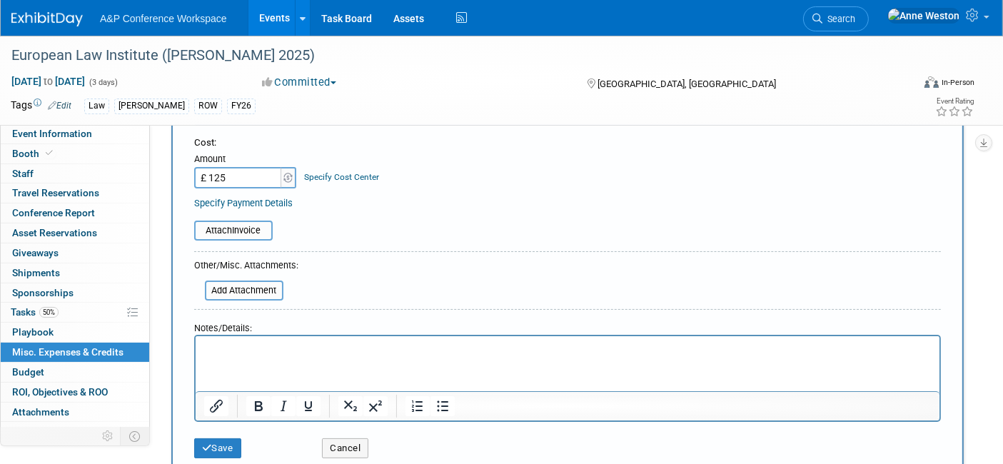
scroll to position [238, 0]
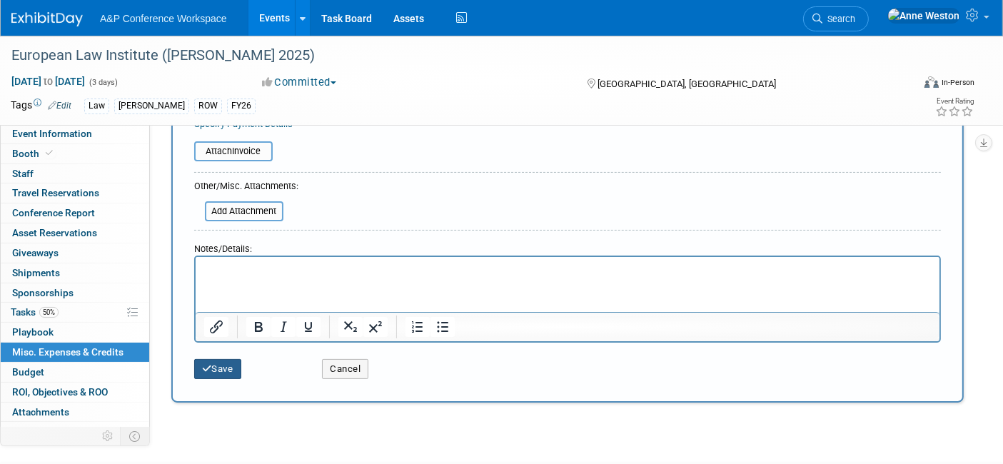
type input "£ 125.00"
click at [218, 369] on button "Save" at bounding box center [217, 369] width 47 height 20
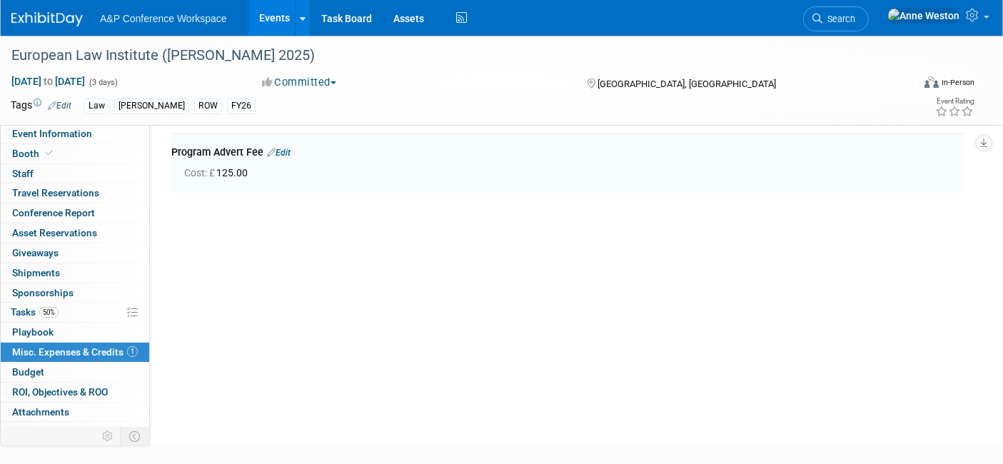
scroll to position [30, 0]
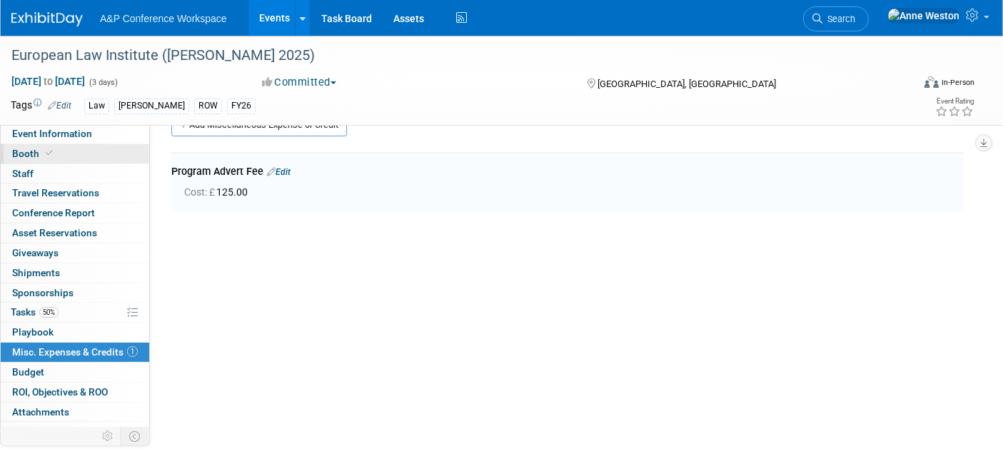
click at [50, 148] on span at bounding box center [49, 153] width 13 height 11
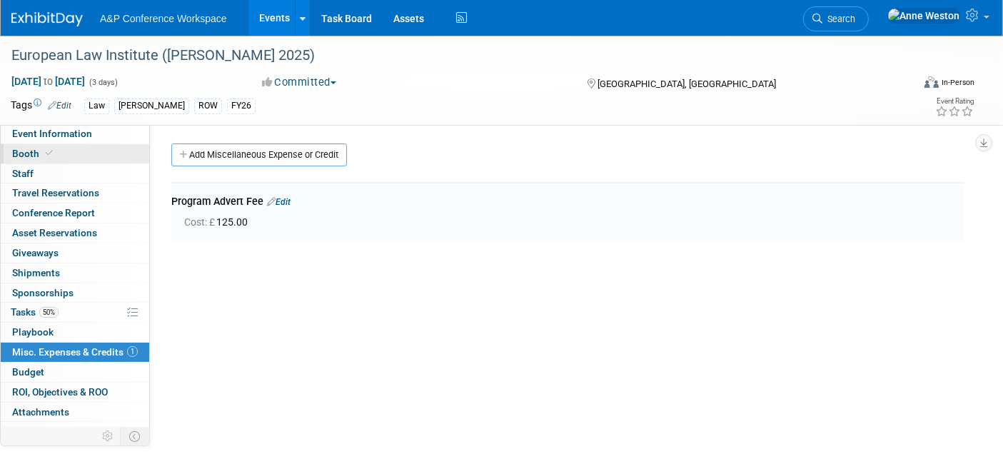
select select "[PERSON_NAME]"
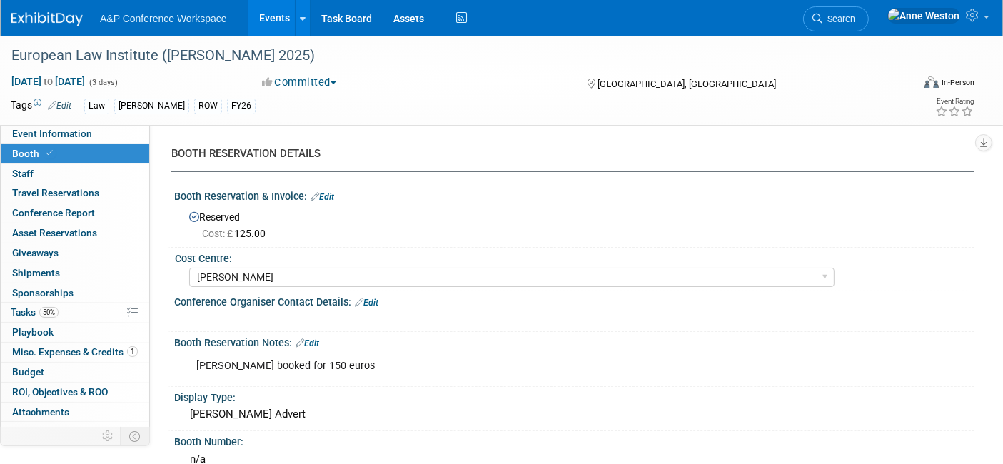
click at [330, 192] on link "Edit" at bounding box center [322, 197] width 24 height 10
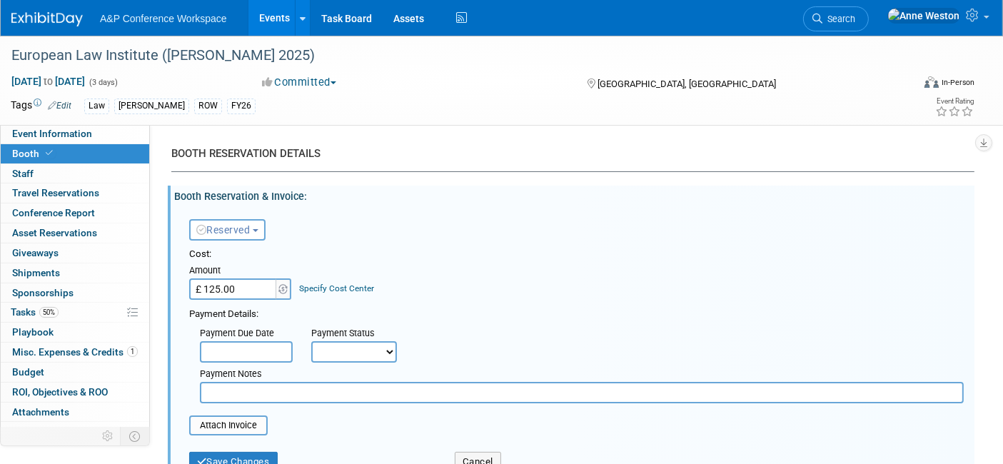
click at [253, 288] on input "£ 125.00" at bounding box center [233, 288] width 89 height 21
type input "£"
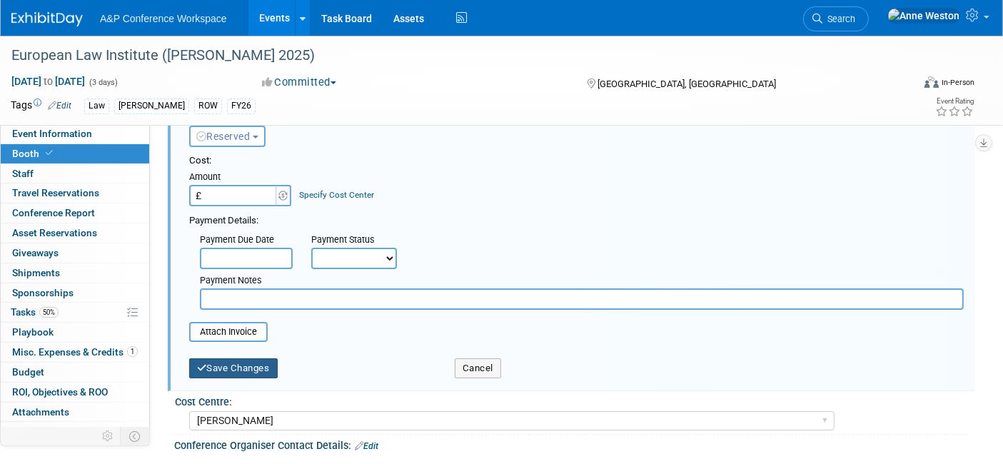
scroll to position [79, 0]
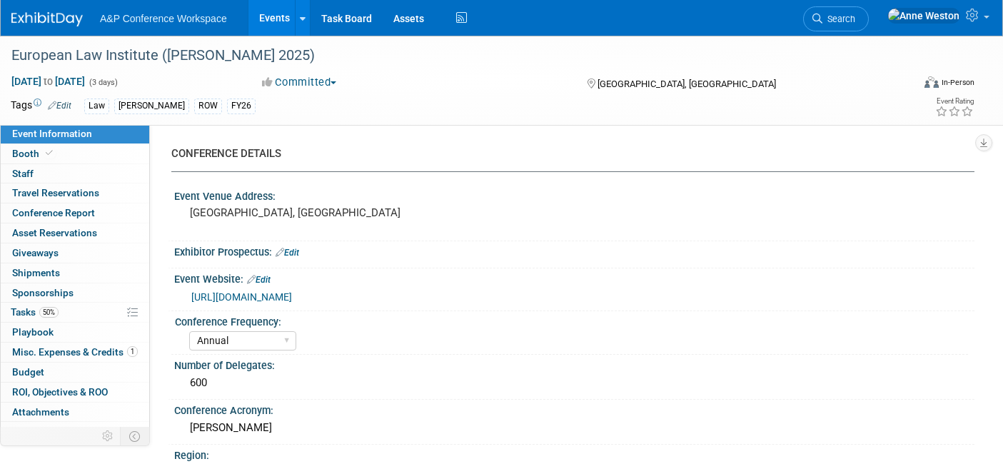
select select "Annual"
select select "Level 3"
select select "Program Advert"
select select "Law"
select select "[PERSON_NAME] Publishing"
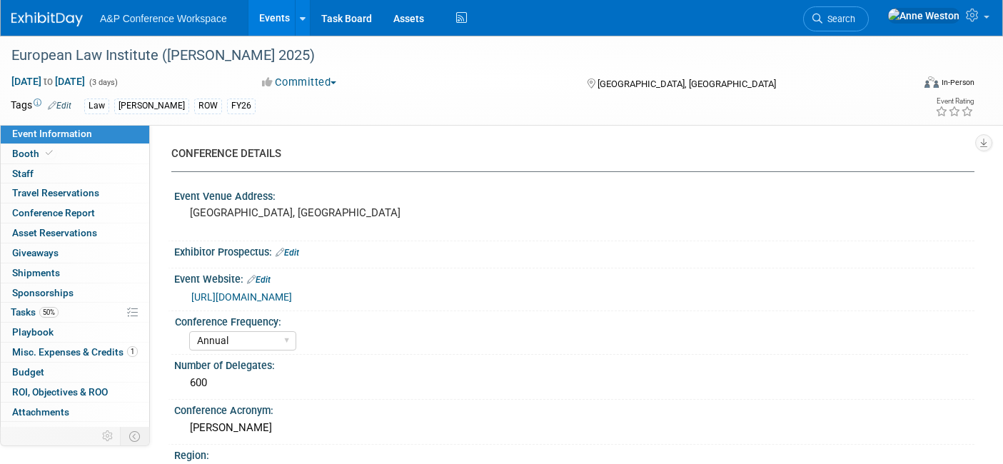
select select "Organised by [PERSON_NAME]"
select select "Ros Jubber"
click at [61, 156] on link "Booth" at bounding box center [75, 153] width 148 height 19
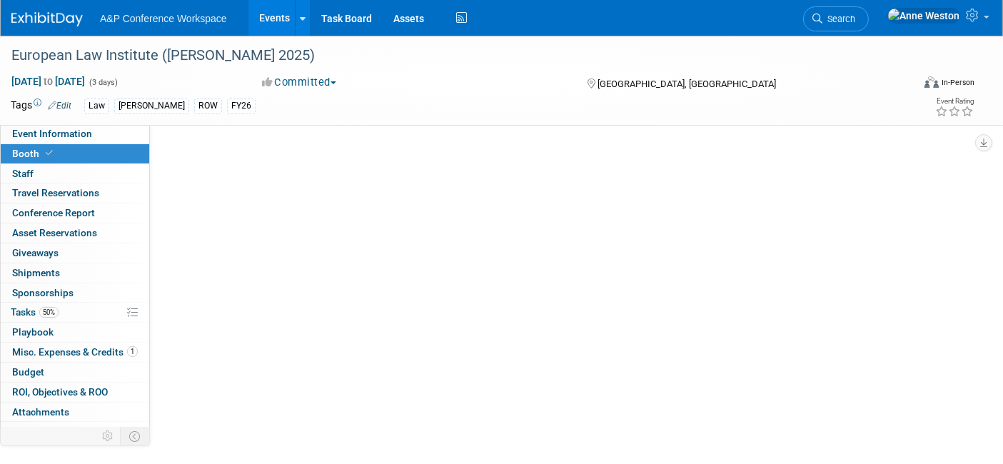
select select "[PERSON_NAME]"
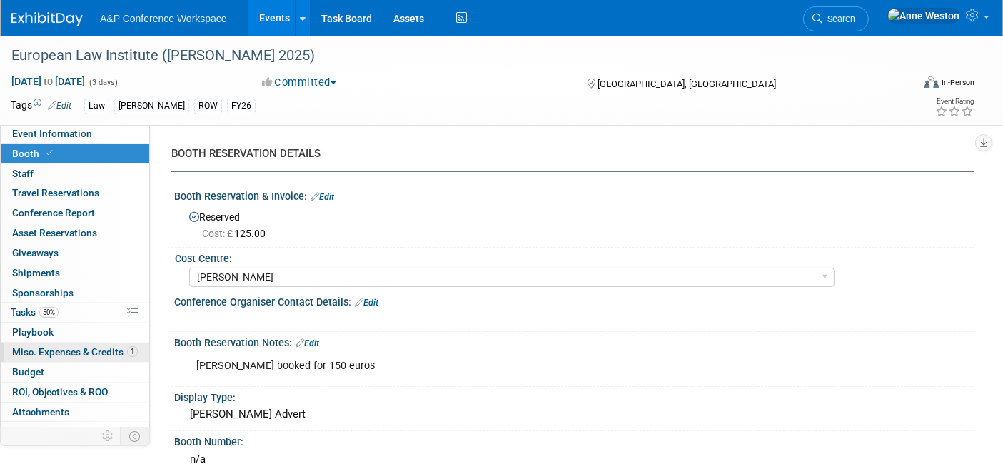
click at [61, 347] on span "Misc. Expenses & Credits 1" at bounding box center [75, 351] width 126 height 11
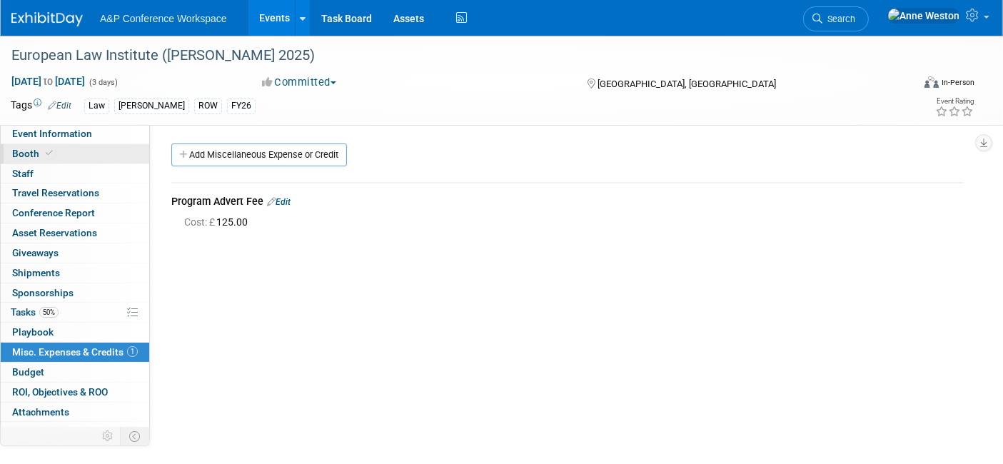
click at [26, 153] on span "Booth" at bounding box center [34, 153] width 44 height 11
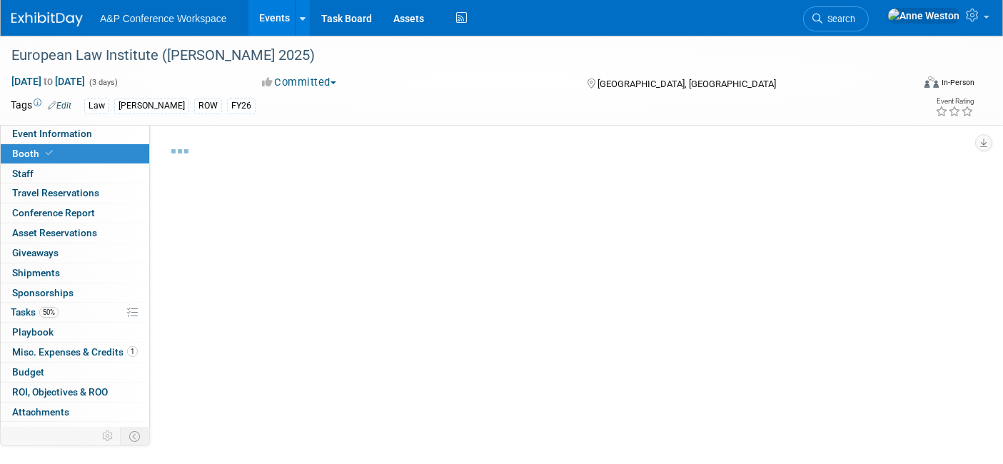
select select "[PERSON_NAME]"
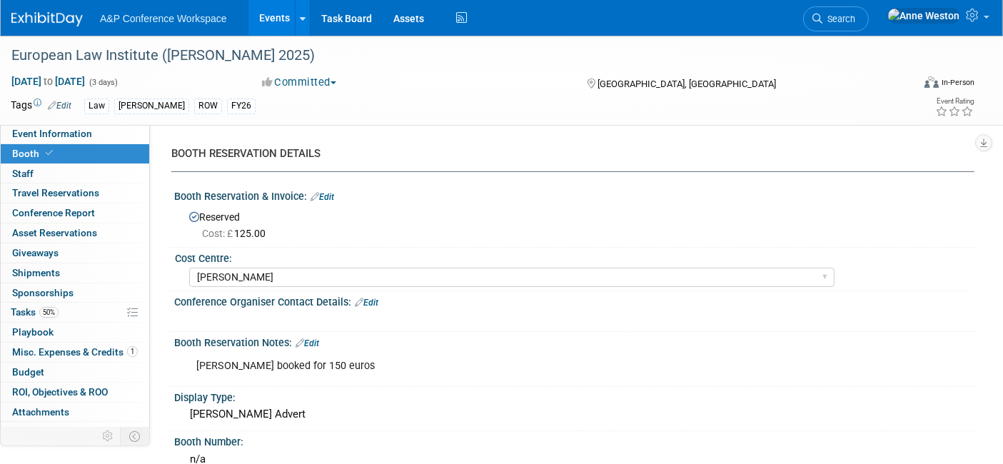
click at [330, 197] on link "Edit" at bounding box center [322, 197] width 24 height 10
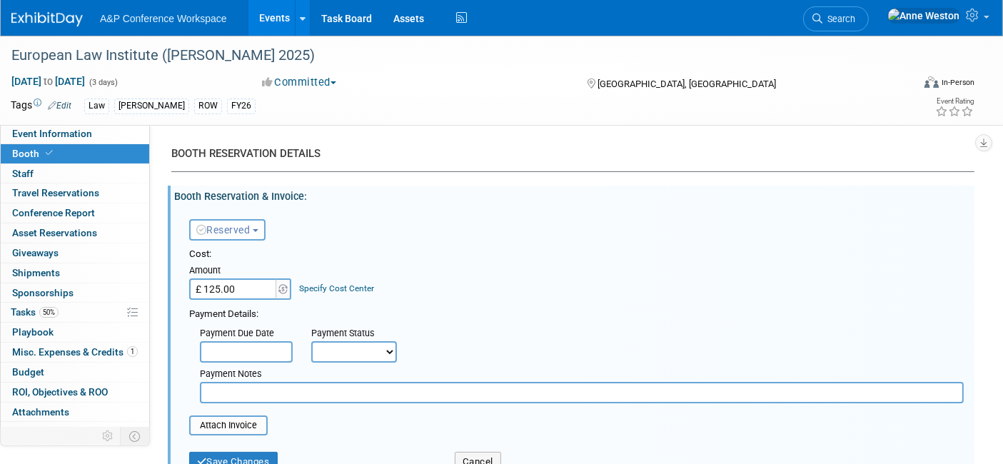
click at [253, 288] on input "£ 125.00" at bounding box center [233, 288] width 89 height 21
type input "£"
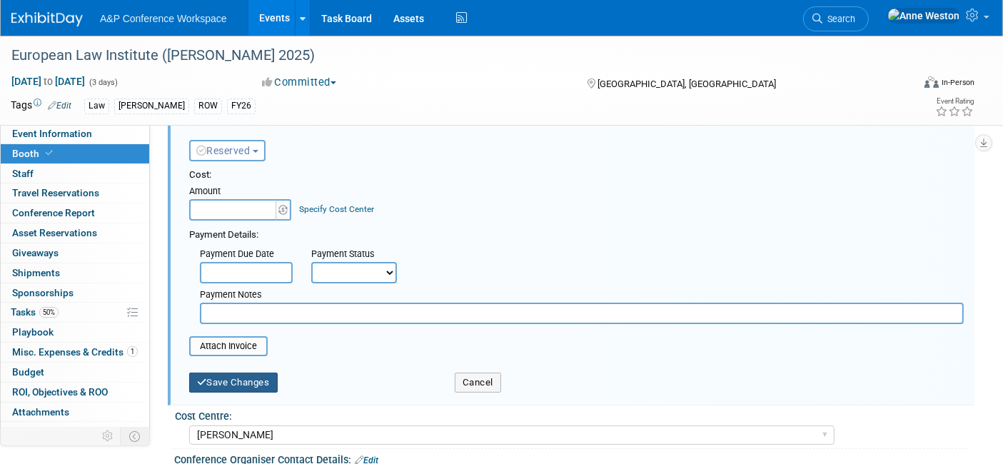
type input "£ 0.00"
click at [224, 384] on button "Save Changes" at bounding box center [233, 382] width 88 height 20
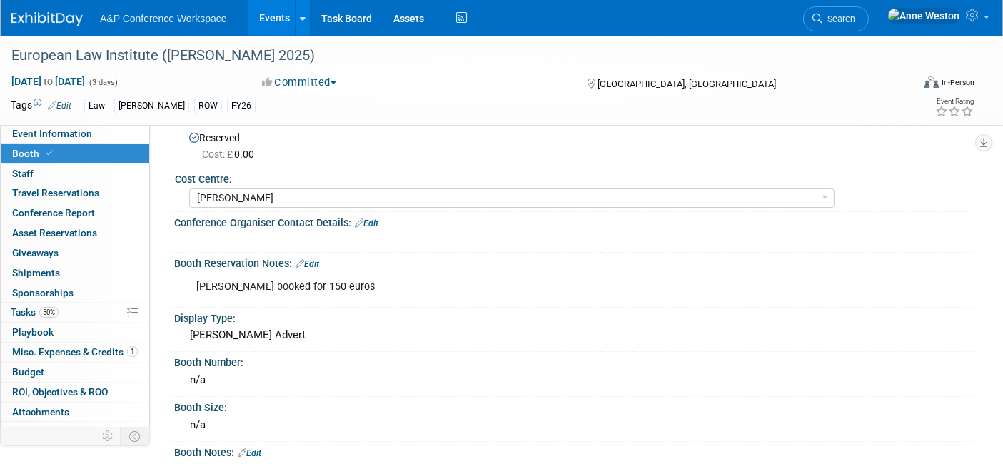
click at [36, 145] on link "Booth" at bounding box center [75, 153] width 148 height 19
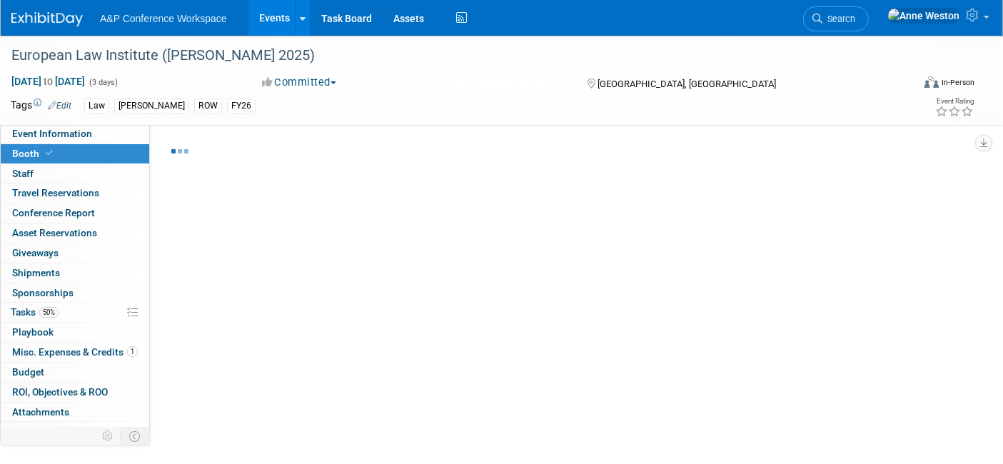
select select "[PERSON_NAME]"
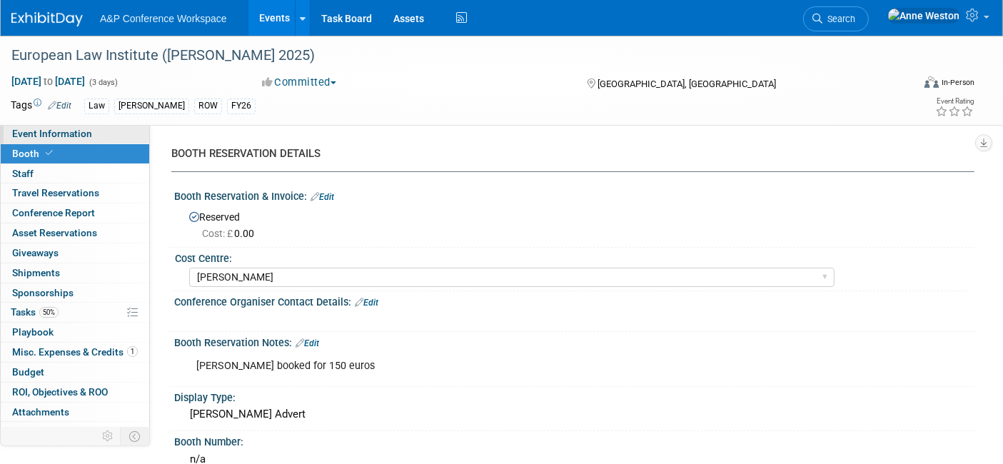
click at [46, 130] on span "Event Information" at bounding box center [52, 133] width 80 height 11
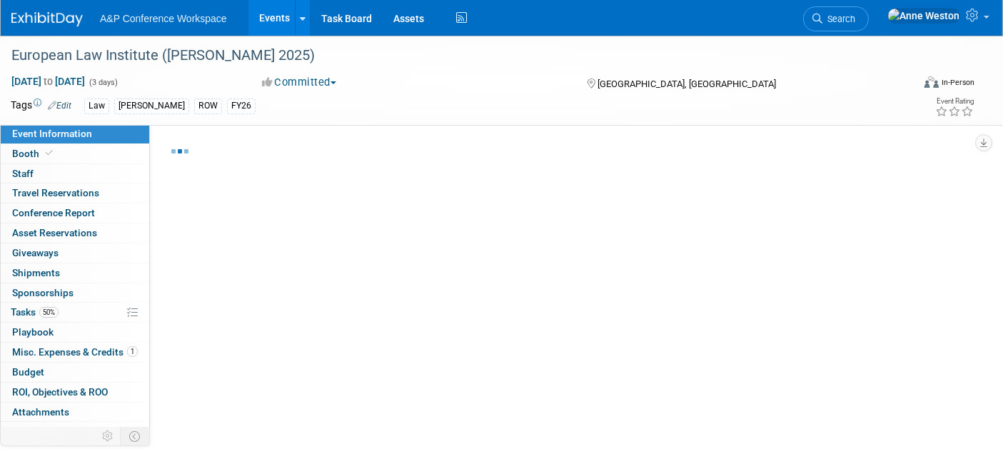
select select "Annual"
select select "Level 3"
select select "Program Advert"
select select "Law"
select select "[PERSON_NAME] Publishing"
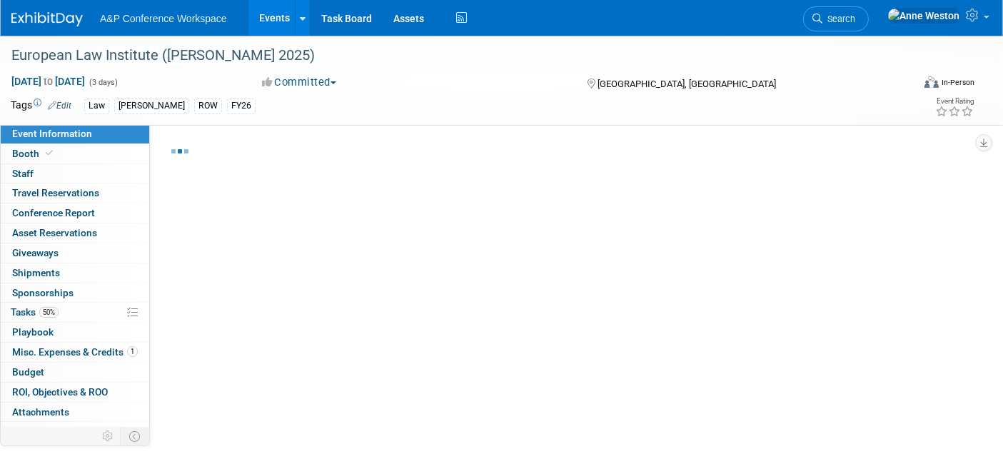
select select "Organised by [PERSON_NAME]"
select select "Ros Jubber"
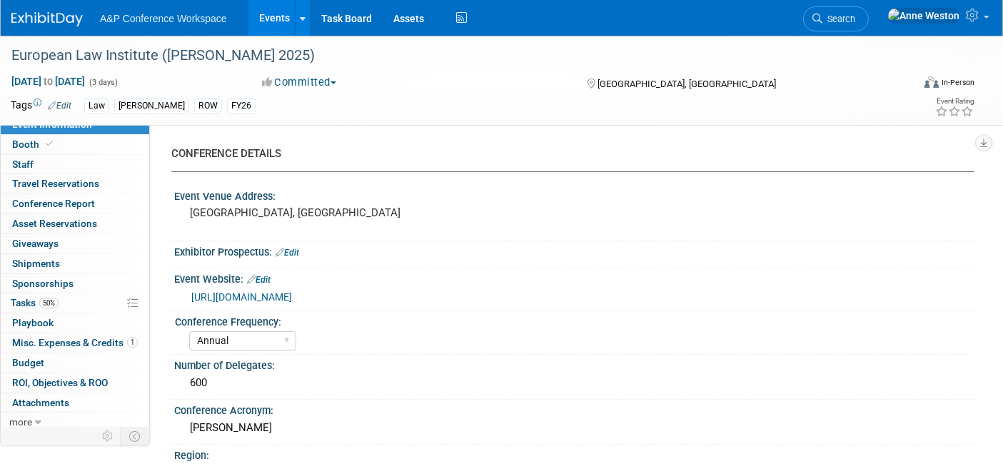
scroll to position [12, 0]
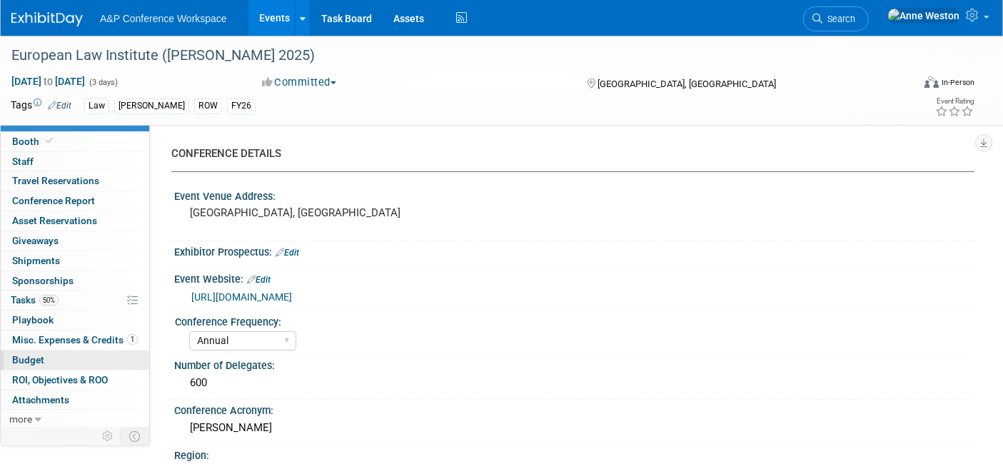
click at [29, 364] on link "Budget" at bounding box center [75, 359] width 148 height 19
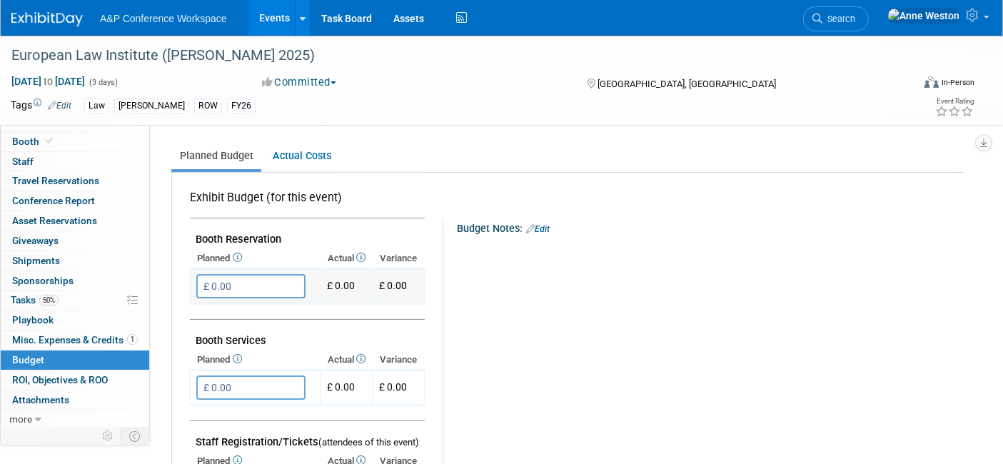
scroll to position [317, 0]
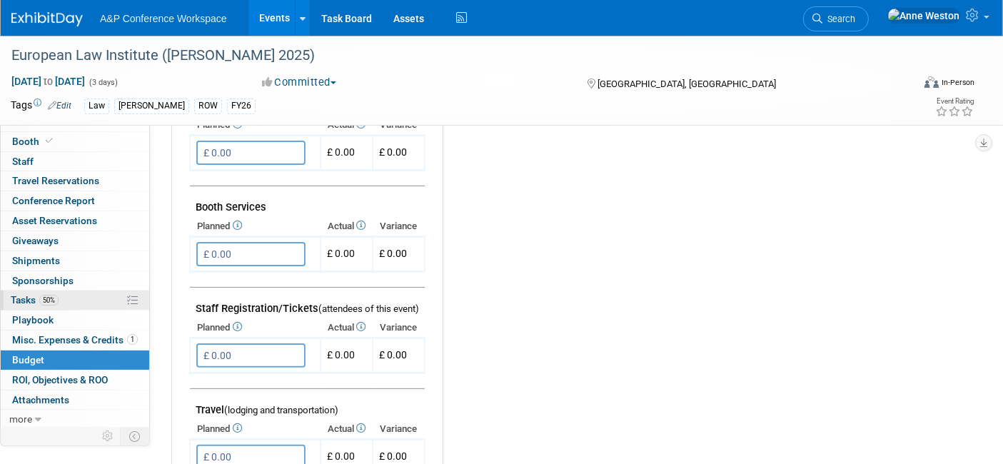
click at [86, 296] on link "50% Tasks 50%" at bounding box center [75, 299] width 148 height 19
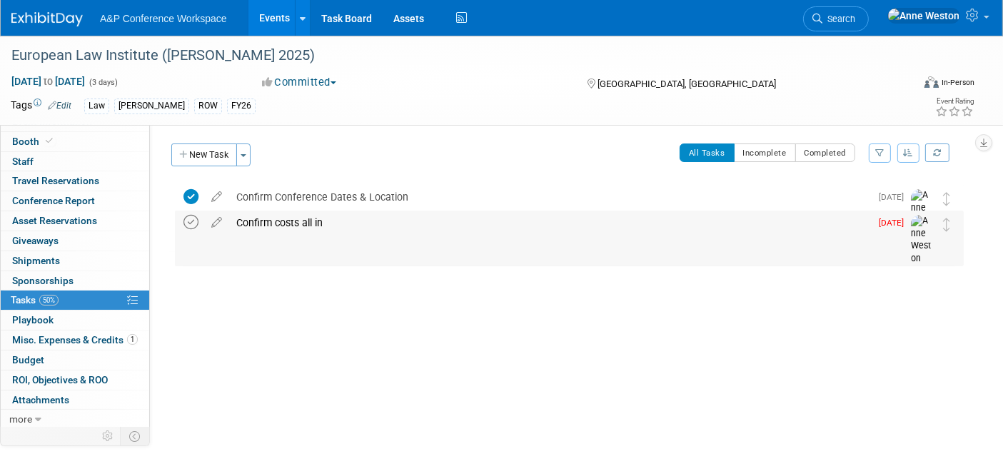
click at [193, 217] on icon at bounding box center [190, 222] width 15 height 15
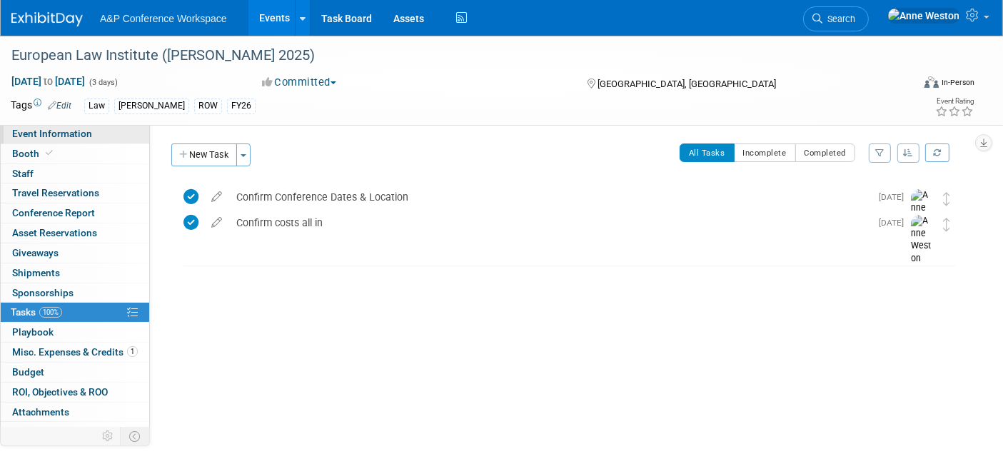
click at [84, 132] on span "Event Information" at bounding box center [52, 133] width 80 height 11
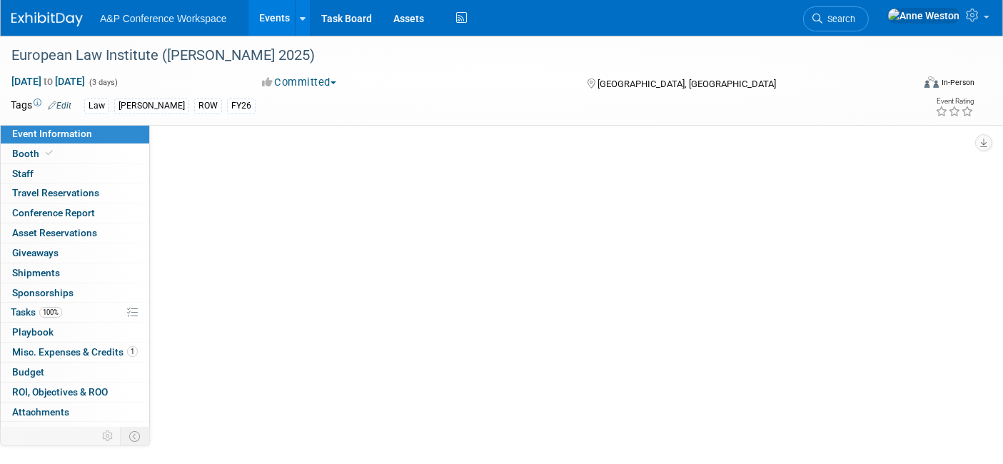
select select "Annual"
select select "Level 3"
select select "Program Advert"
select select "Law"
select select "[PERSON_NAME] Publishing"
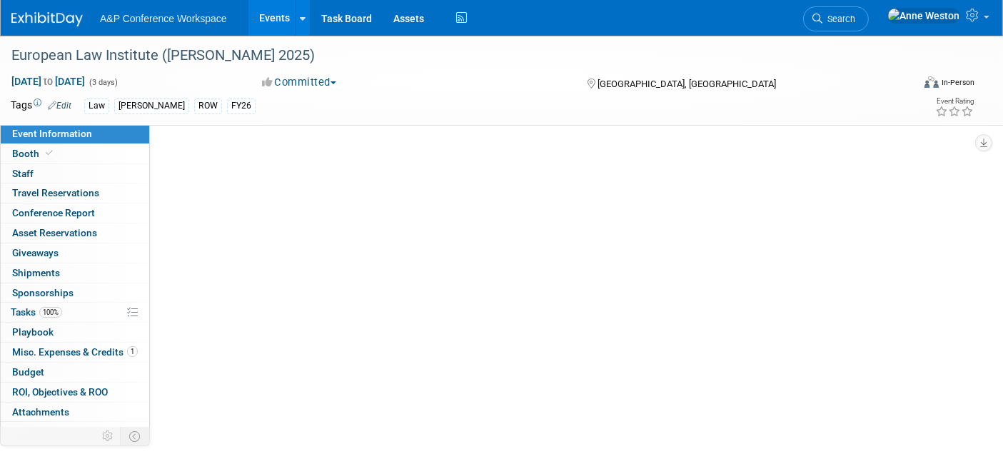
select select "Organised by [PERSON_NAME]"
select select "Ros Jubber"
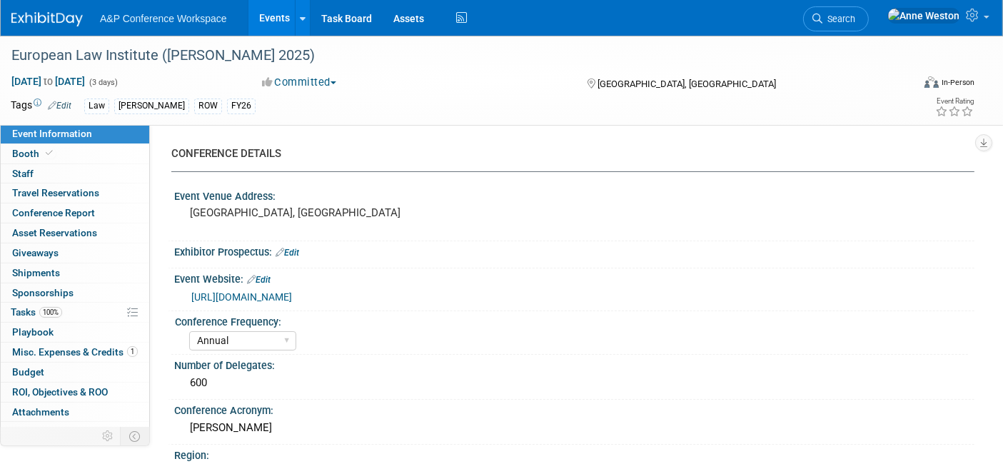
click at [300, 83] on button "Committed" at bounding box center [299, 82] width 85 height 15
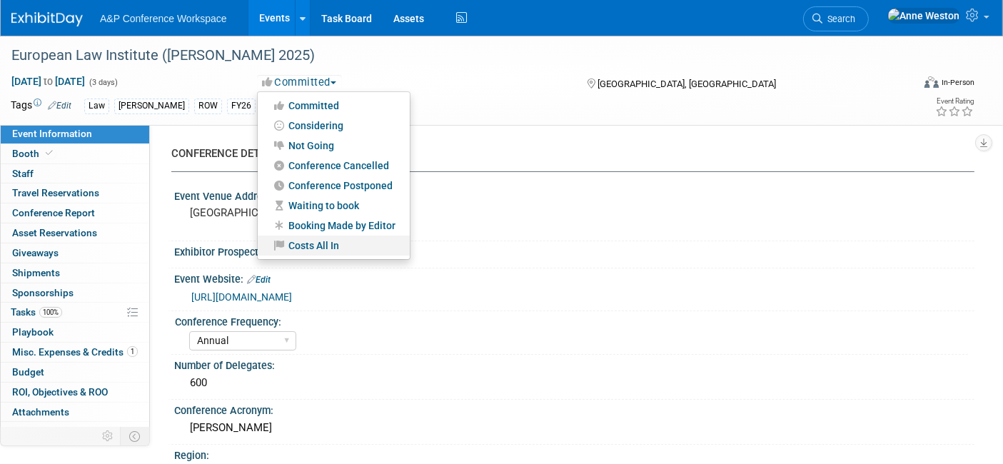
click at [334, 243] on link "Costs All In" at bounding box center [334, 245] width 152 height 20
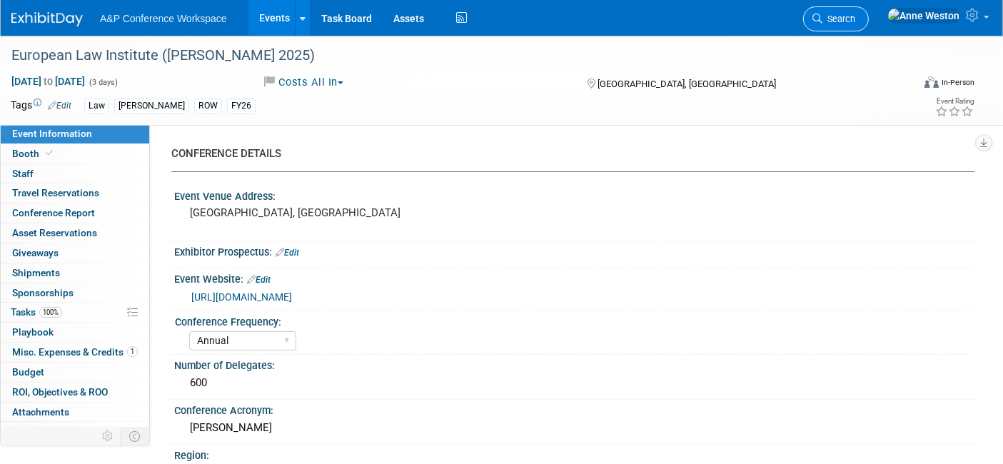
click at [855, 19] on span "Search" at bounding box center [838, 19] width 33 height 11
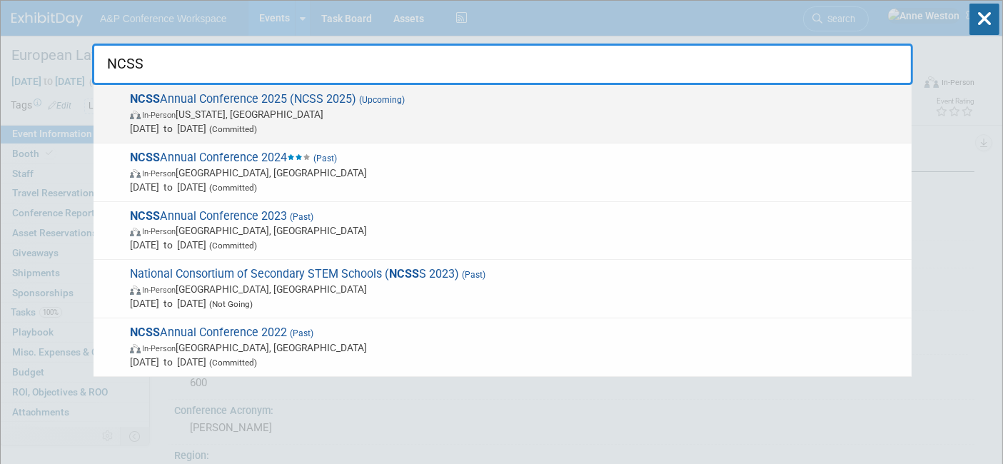
type input "NCSS"
click at [221, 94] on span "NCSS Annual Conference 2025 (NCSS 2025) (Upcoming) In-Person Washington, DC Dec…" at bounding box center [515, 114] width 778 height 44
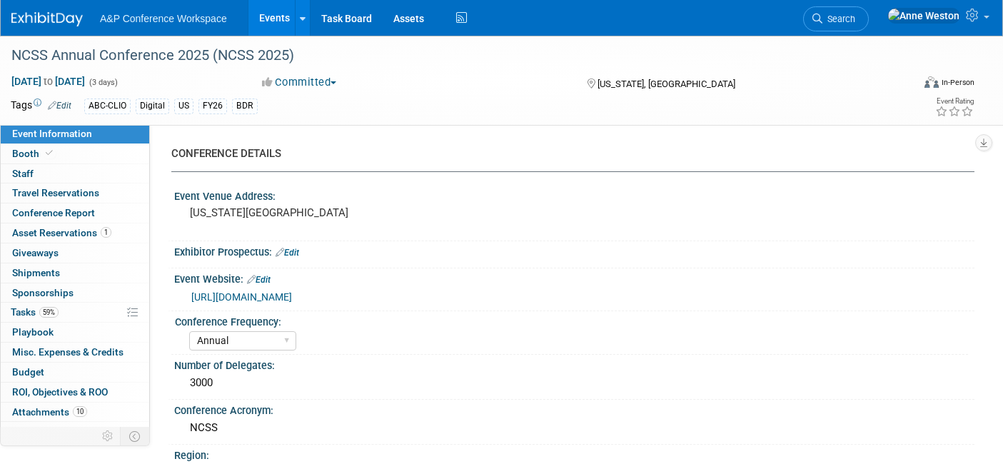
select select "Annual"
select select "Level 1"
select select "In-Person Booth"
select select "Schools"
select select "Bloomsbury Digital Resources"
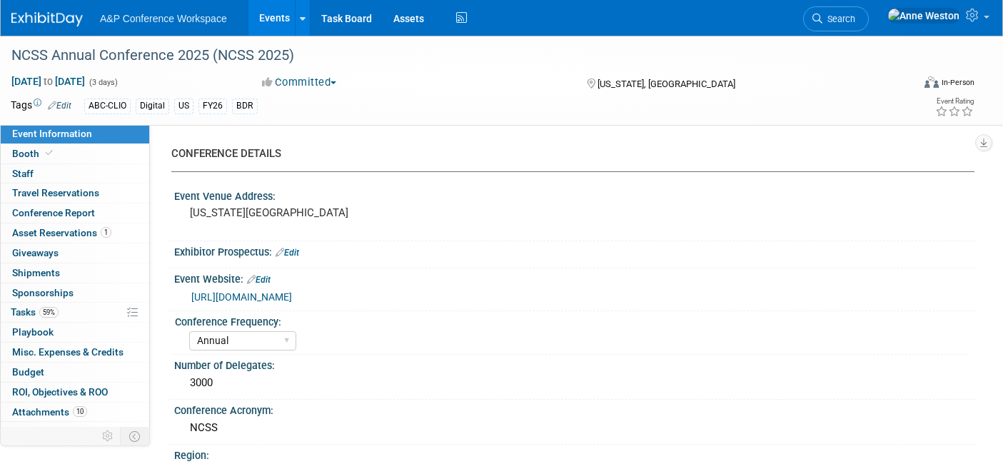
select select "[PERSON_NAME]"
select select "Brand/Subject Presence​"
click at [48, 308] on span "59%" at bounding box center [48, 312] width 19 height 11
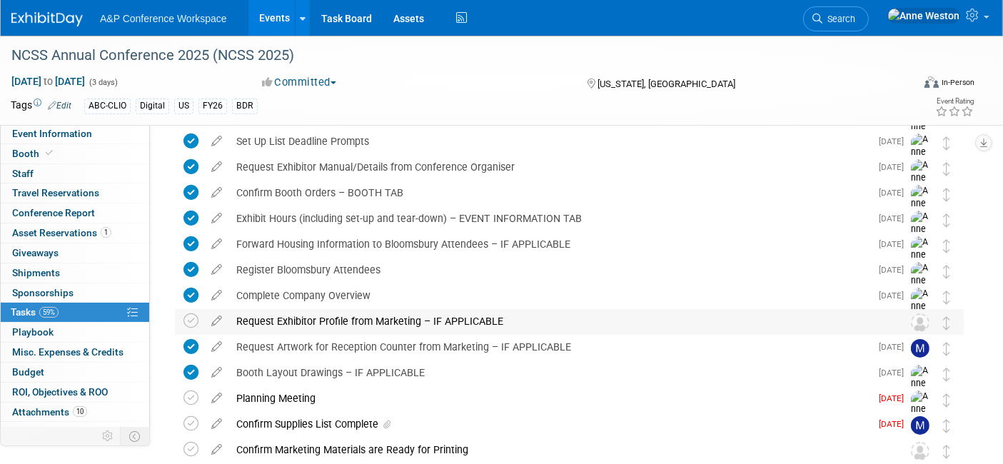
scroll to position [238, 0]
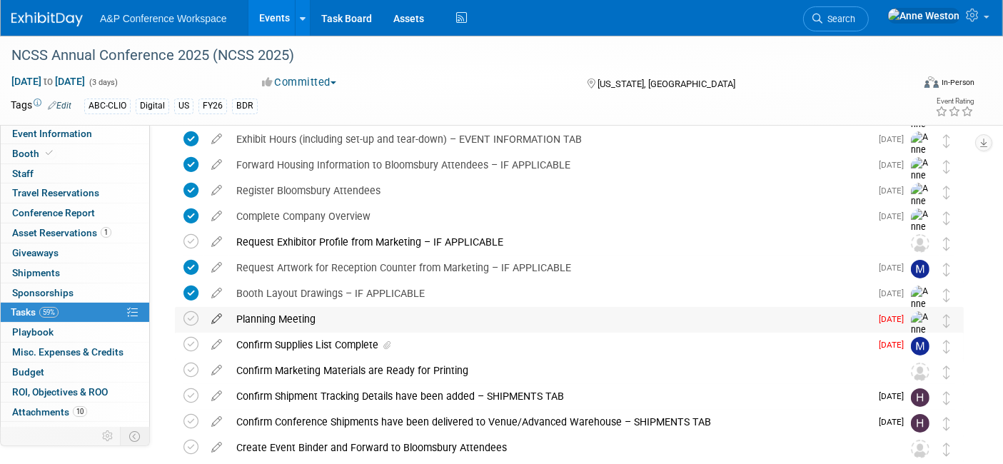
click at [216, 315] on icon at bounding box center [216, 316] width 25 height 18
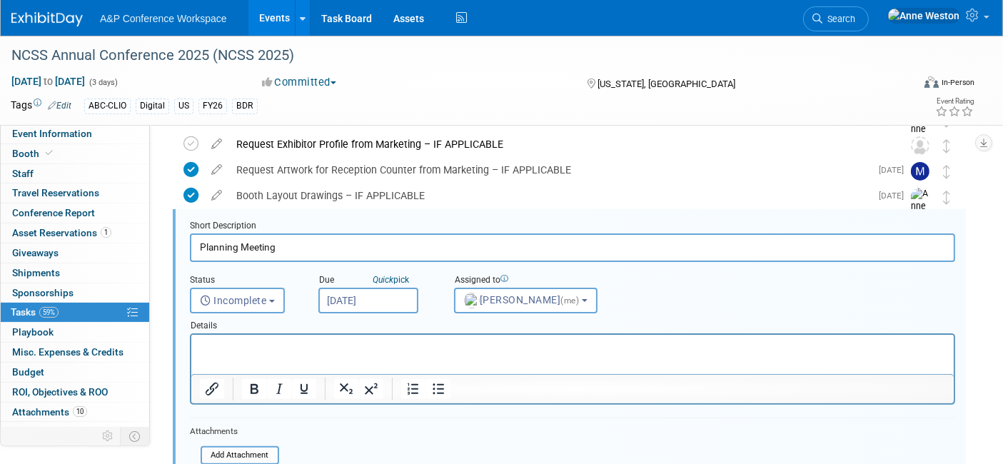
scroll to position [0, 0]
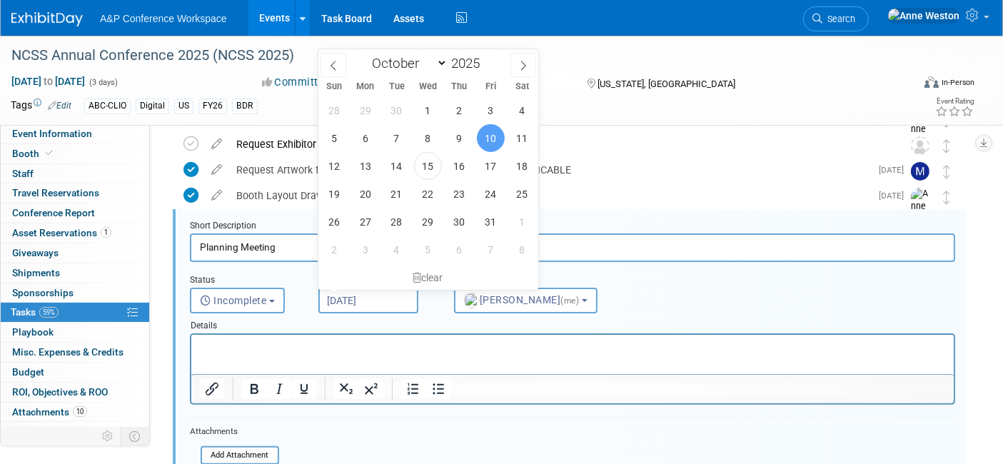
click at [349, 303] on input "[DATE]" at bounding box center [368, 301] width 100 height 26
click at [494, 154] on span "17" at bounding box center [491, 166] width 28 height 28
type input "[DATE]"
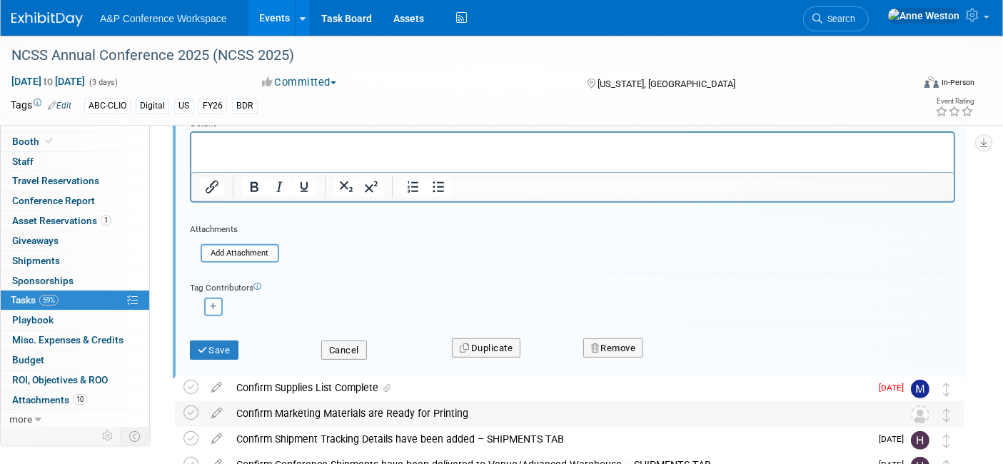
scroll to position [573, 0]
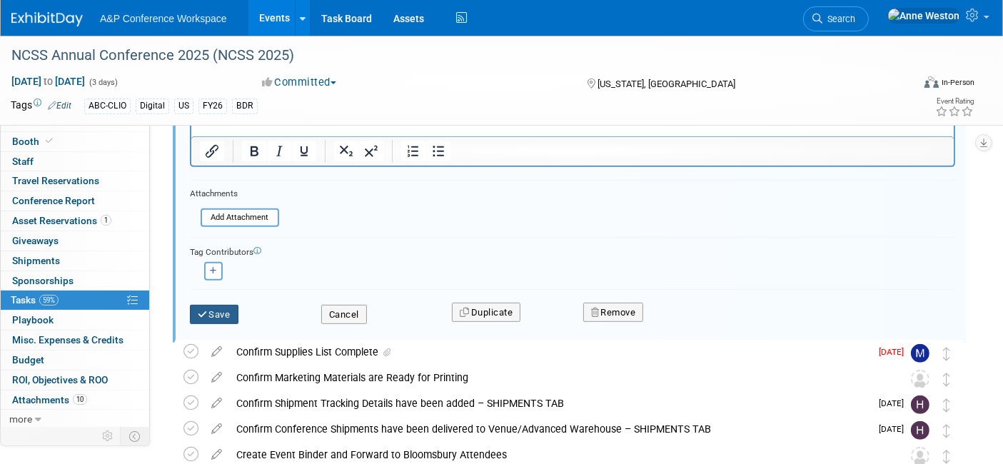
click at [210, 305] on button "Save" at bounding box center [214, 315] width 49 height 20
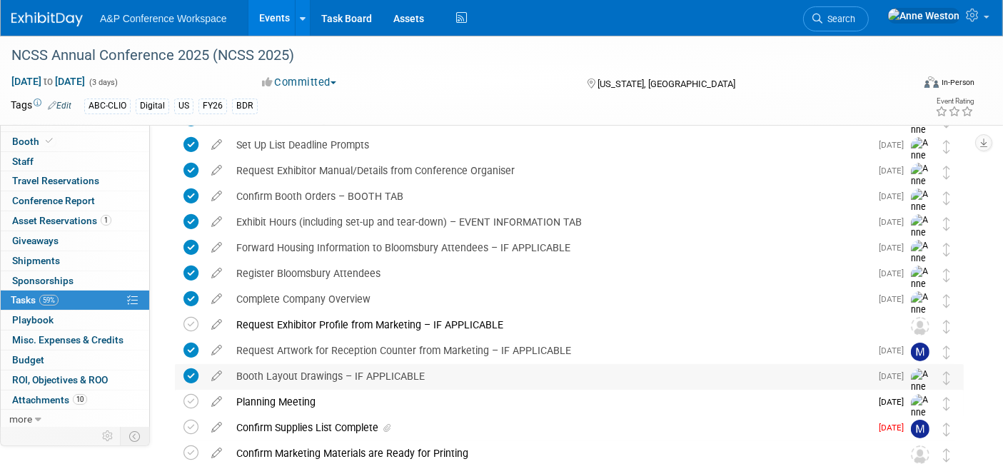
scroll to position [0, 0]
